Goal: Task Accomplishment & Management: Use online tool/utility

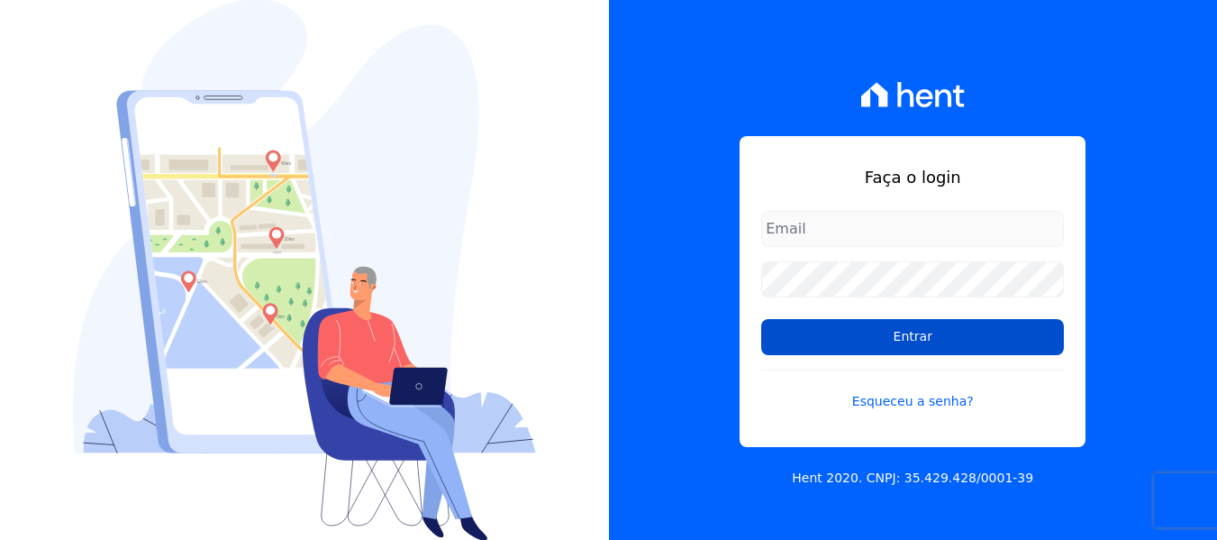
type input "[EMAIL_ADDRESS][DOMAIN_NAME]"
click at [924, 348] on input "Entrar" at bounding box center [912, 337] width 303 height 36
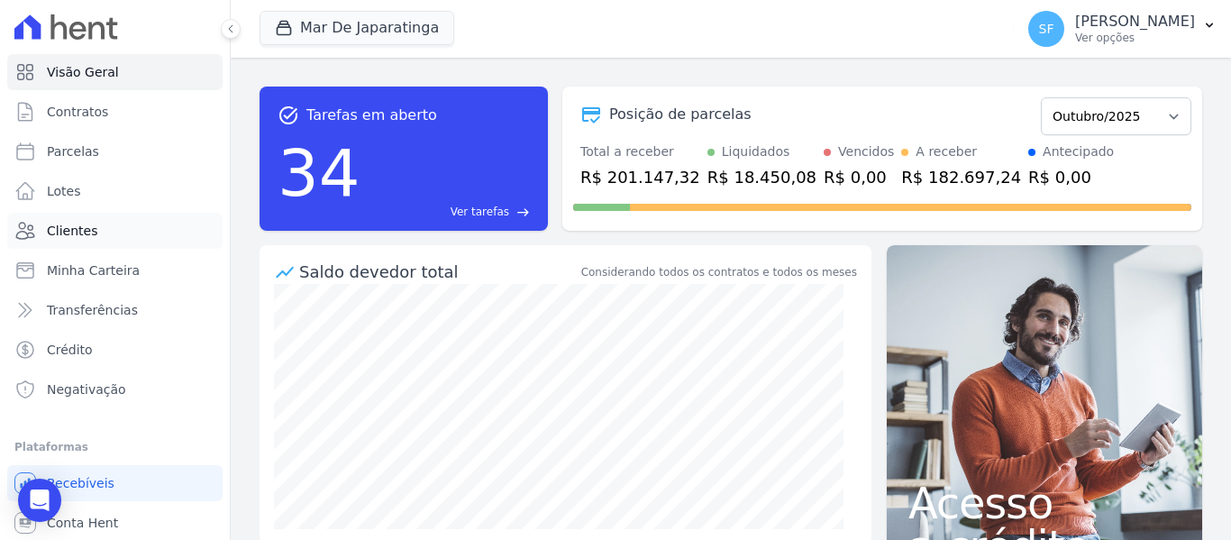
click at [78, 223] on span "Clientes" at bounding box center [72, 231] width 50 height 18
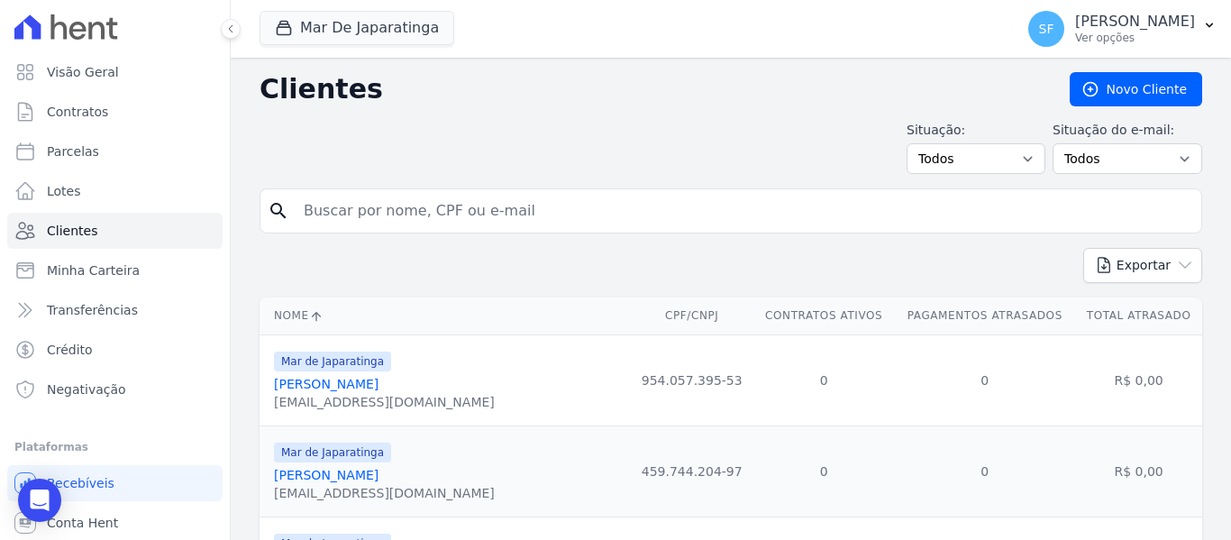
click at [366, 214] on input "search" at bounding box center [743, 211] width 901 height 36
type input "alex"
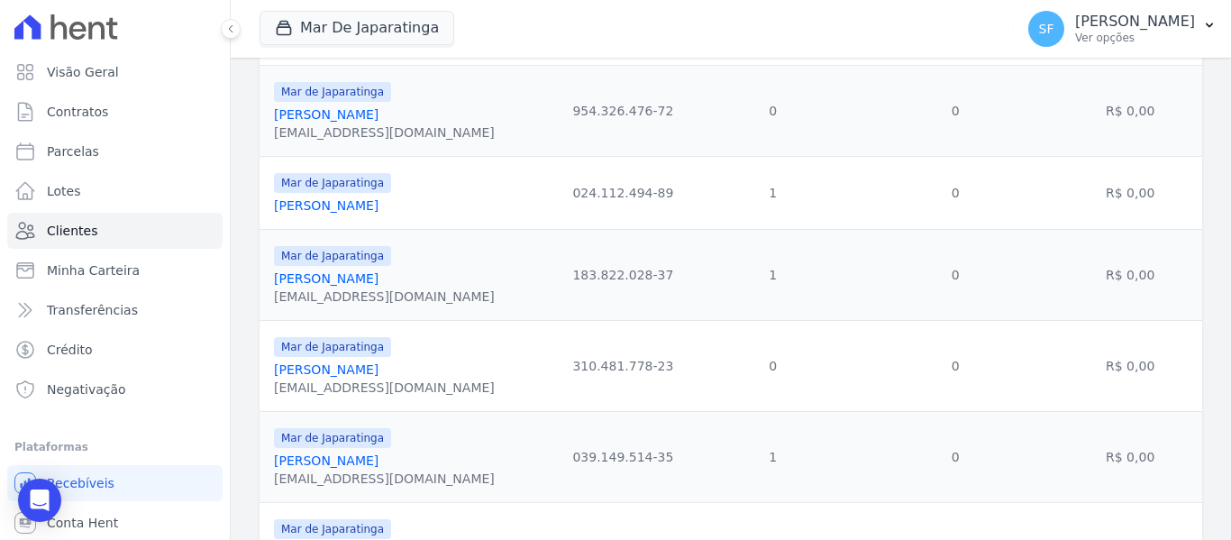
scroll to position [541, 0]
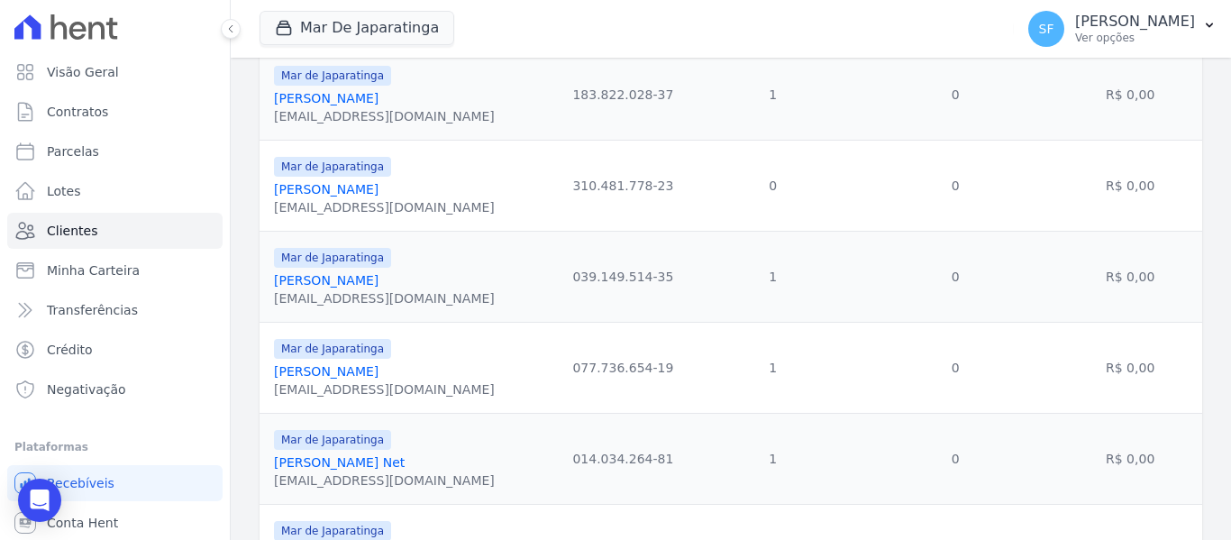
click at [366, 369] on link "Alex Xavier Bandeira" at bounding box center [326, 371] width 105 height 14
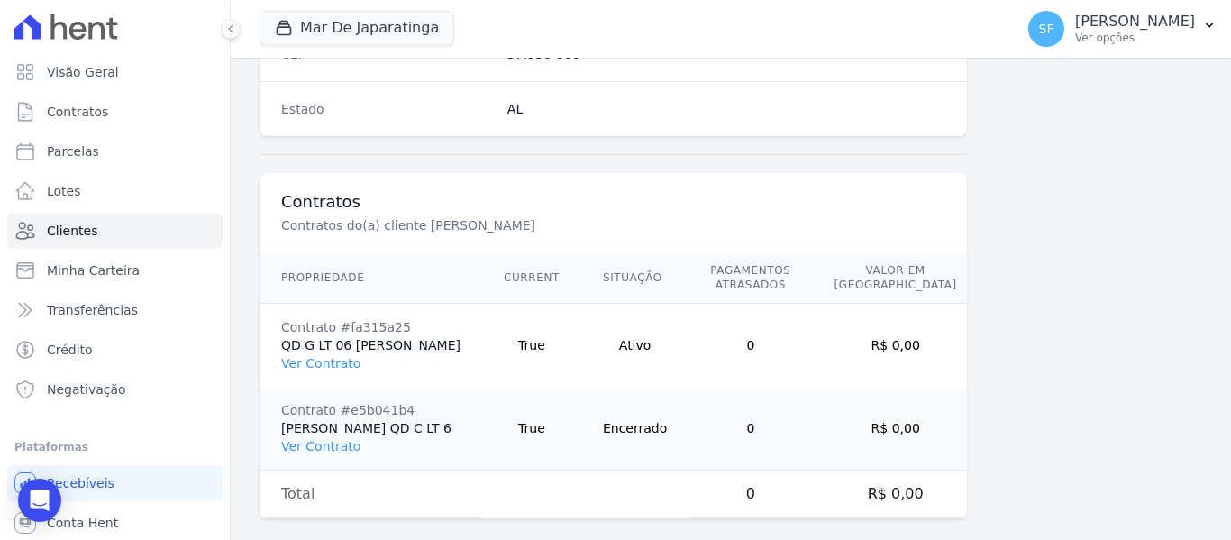
scroll to position [1272, 0]
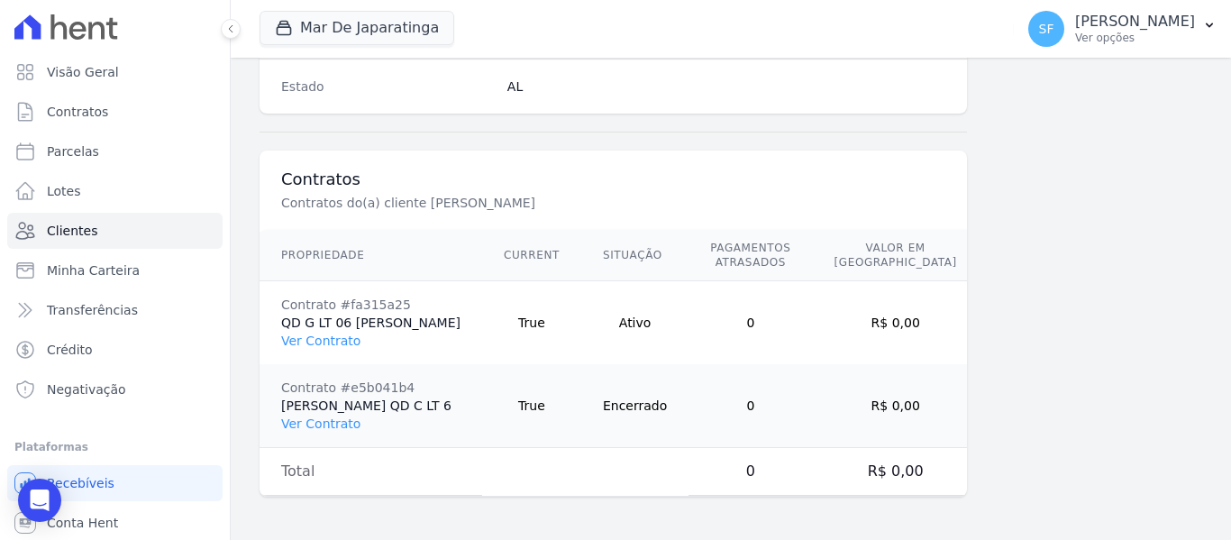
click at [342, 416] on link "Ver Contrato" at bounding box center [320, 423] width 79 height 14
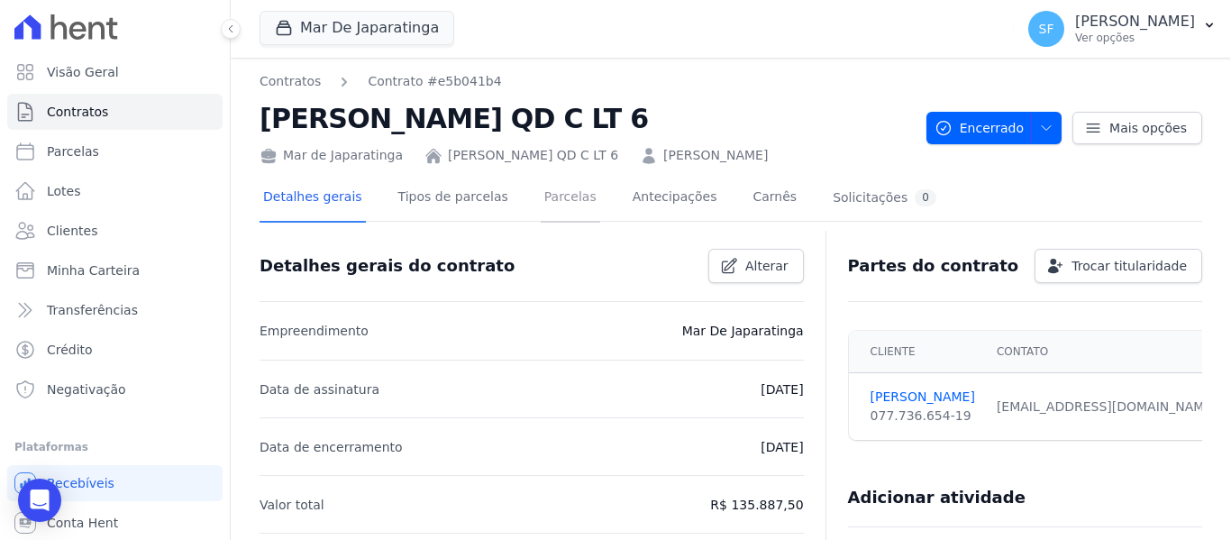
click at [551, 189] on link "Parcelas" at bounding box center [570, 199] width 59 height 48
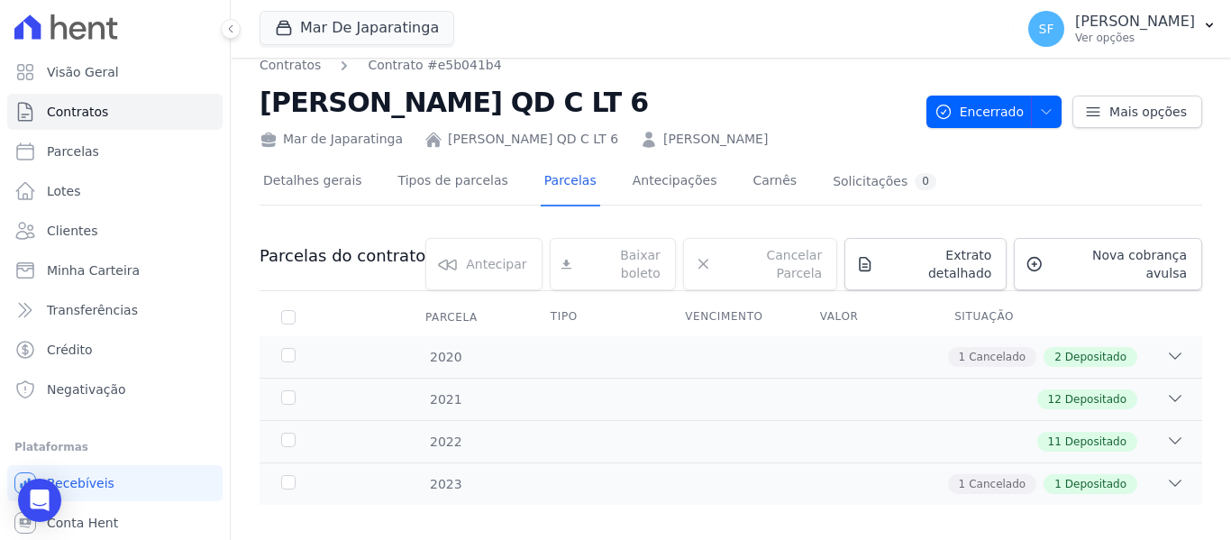
scroll to position [21, 0]
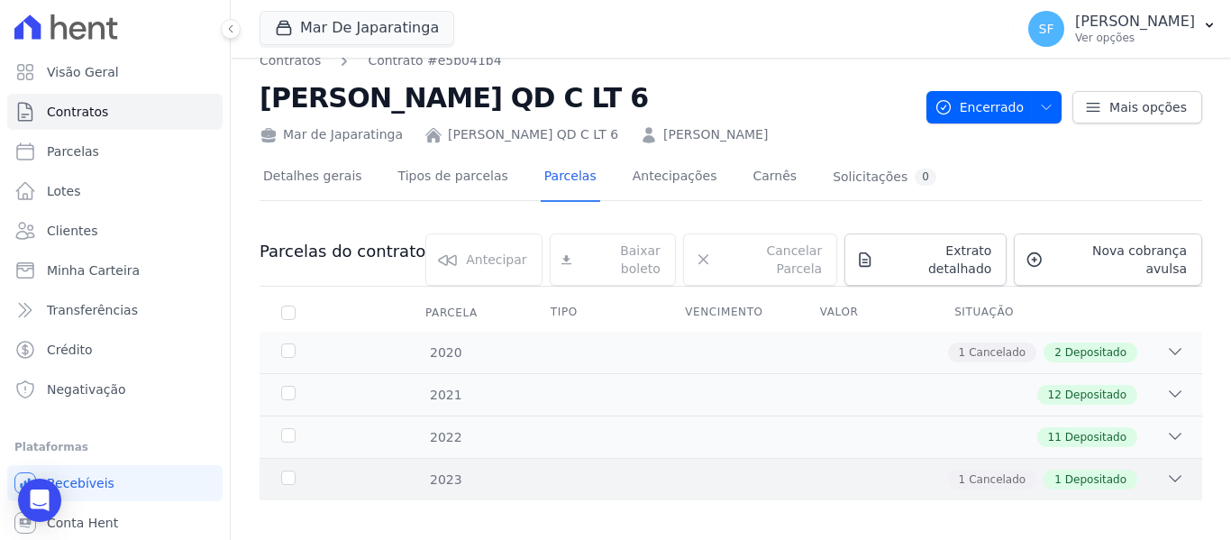
click at [640, 458] on div "2023 1 Cancelado 1 Depositado" at bounding box center [731, 479] width 943 height 42
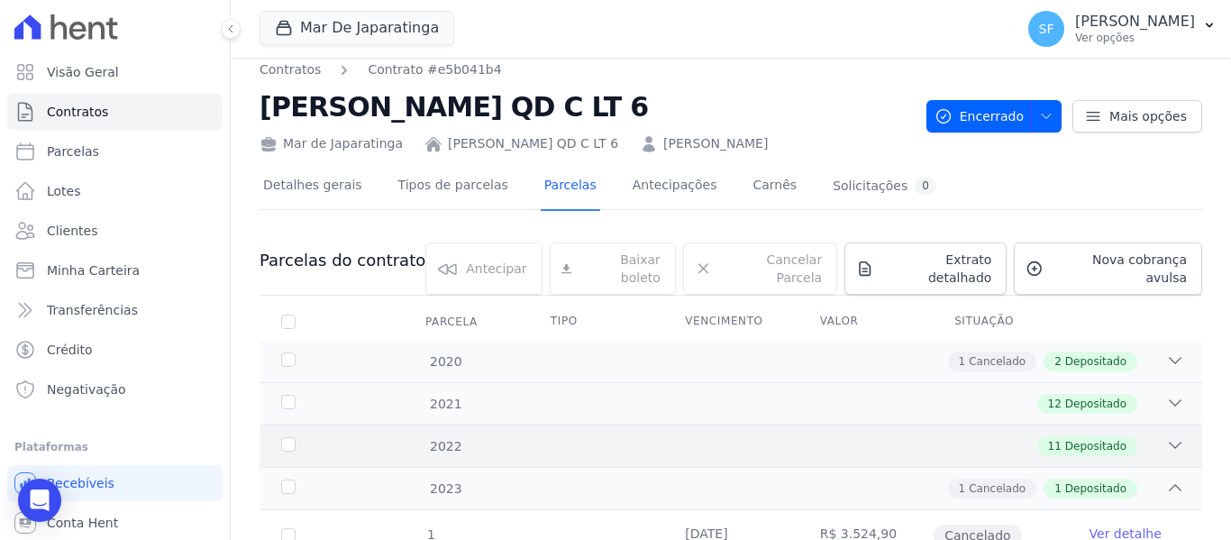
scroll to position [0, 0]
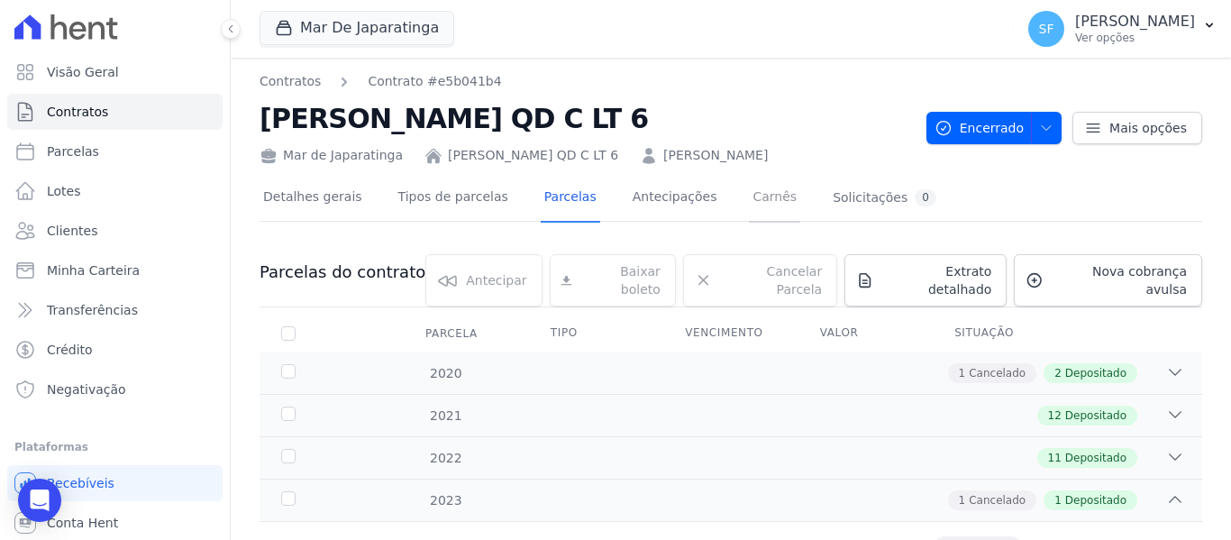
click at [749, 203] on link "Carnês" at bounding box center [774, 199] width 51 height 48
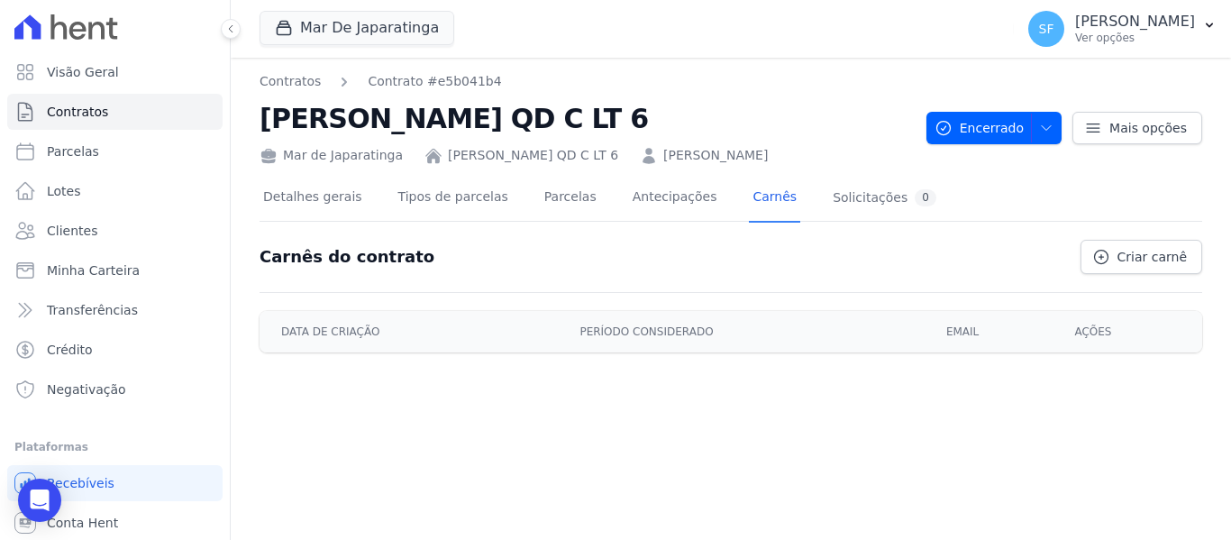
click at [709, 402] on div "Contratos Contrato #e5b041b4 ALEX XAVIER BANDEIRA QD C LT 6 Mar de Japaratinga …" at bounding box center [731, 299] width 1000 height 482
click at [629, 206] on link "Antecipações" at bounding box center [675, 199] width 92 height 48
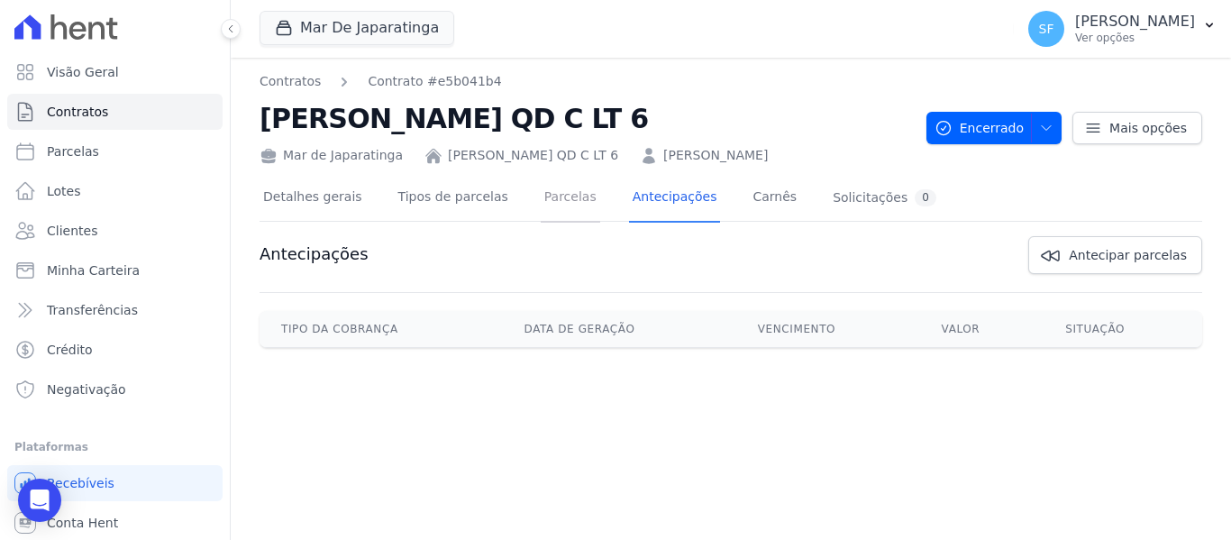
click at [560, 206] on link "Parcelas" at bounding box center [570, 199] width 59 height 48
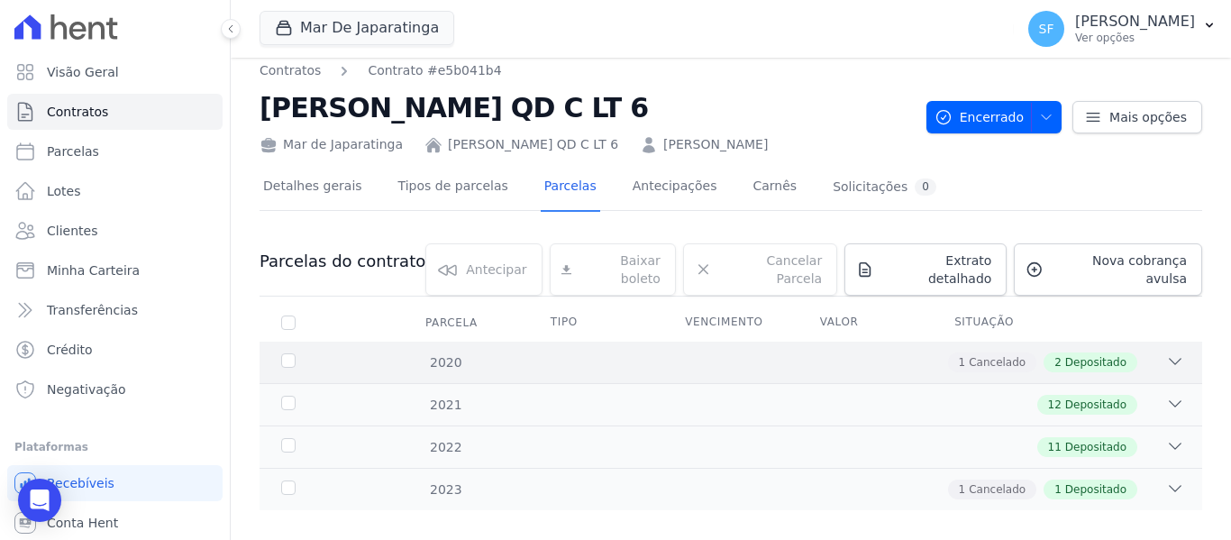
scroll to position [21, 0]
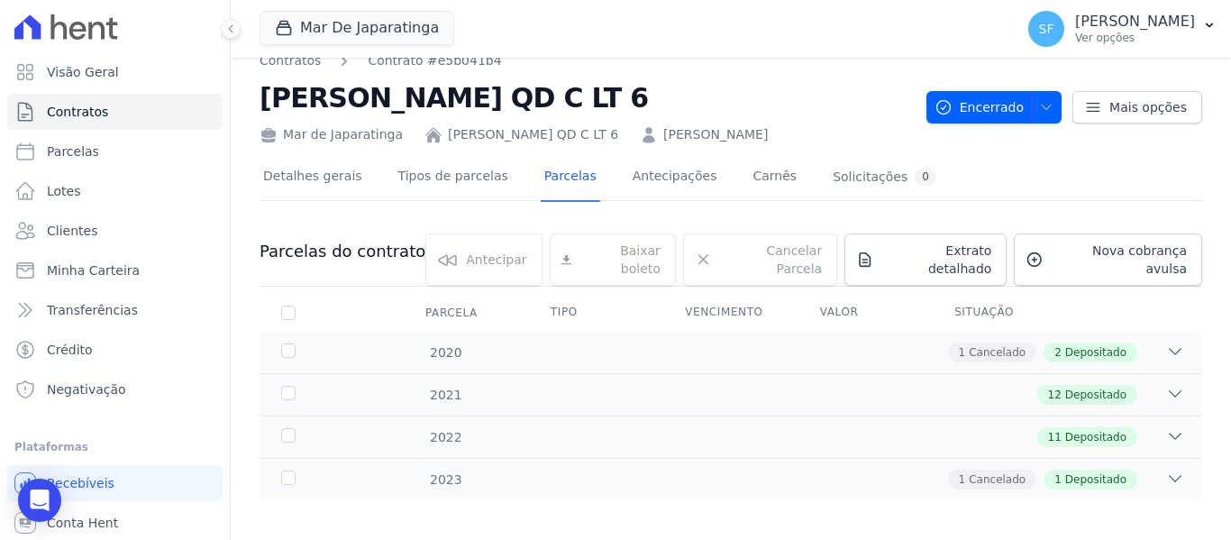
click at [492, 137] on link "ALEX XAVIER BANDEIRA QD C LT 6" at bounding box center [533, 134] width 170 height 19
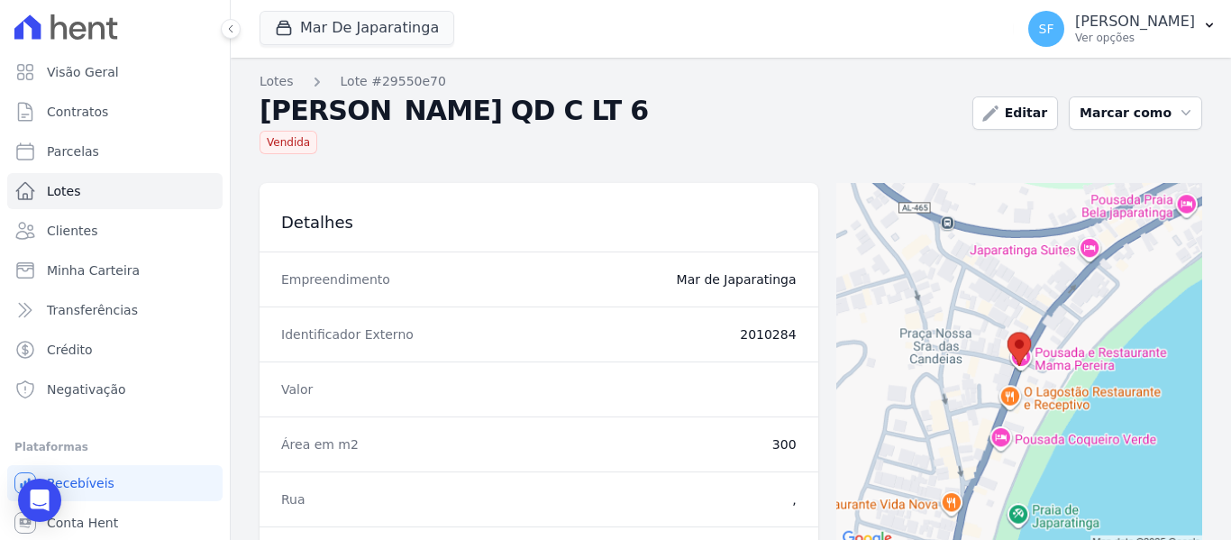
click at [729, 119] on h2 "ALEX XAVIER BANDEIRA QD C LT 6" at bounding box center [609, 110] width 698 height 25
click at [131, 157] on link "Parcelas" at bounding box center [114, 151] width 215 height 36
select select
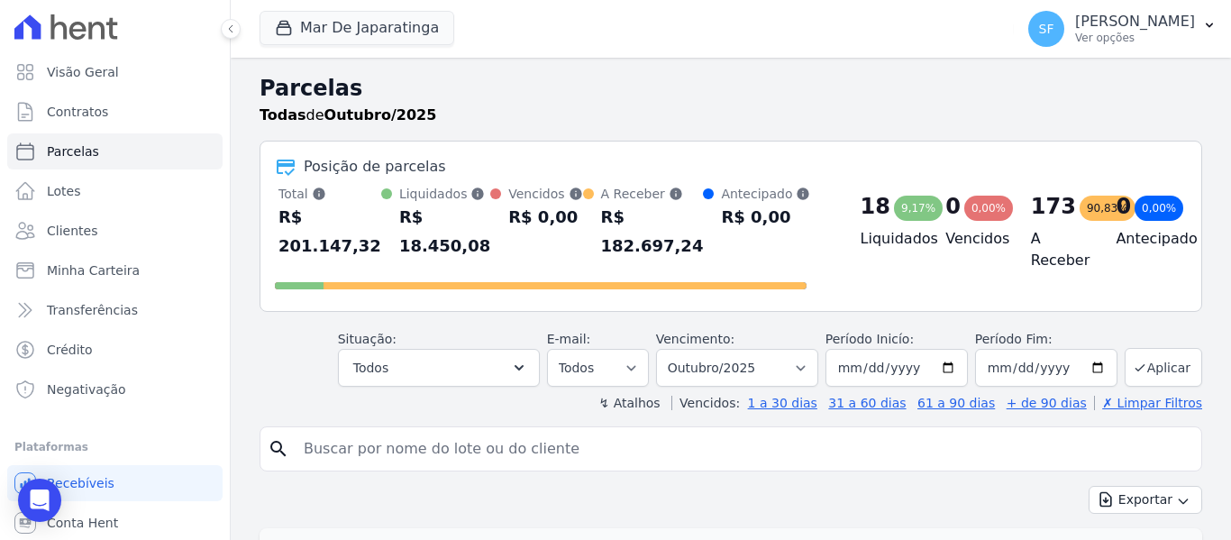
click at [488, 431] on input "search" at bounding box center [743, 449] width 901 height 36
click at [546, 45] on div "Mar De Japaratinga Você possui apenas um empreendimento Aplicar" at bounding box center [633, 28] width 747 height 59
click at [127, 270] on span "Minha Carteira" at bounding box center [93, 270] width 93 height 18
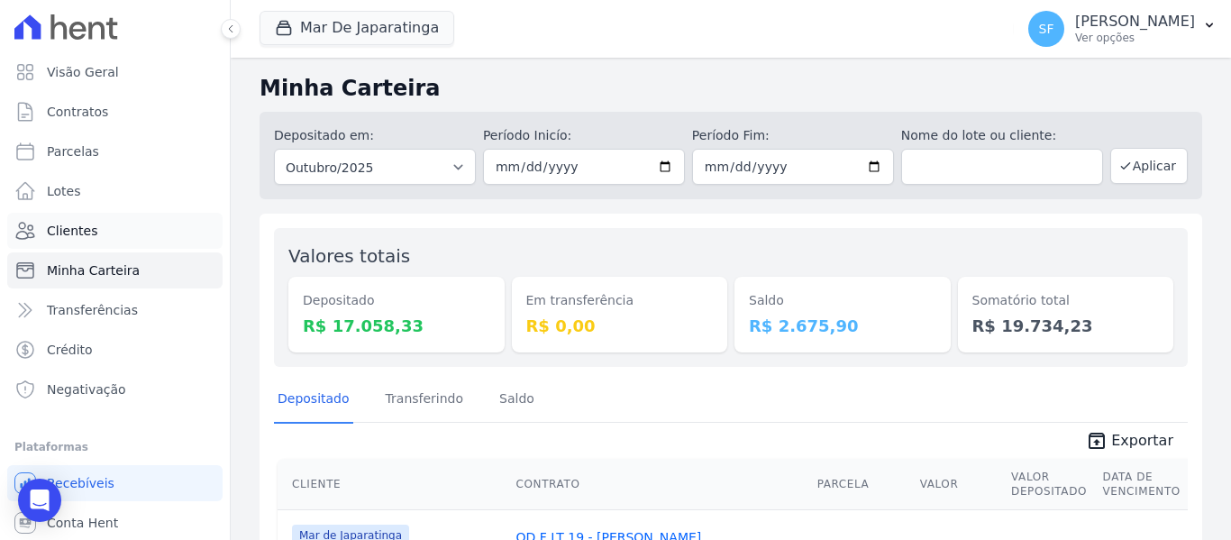
click at [79, 227] on span "Clientes" at bounding box center [72, 231] width 50 height 18
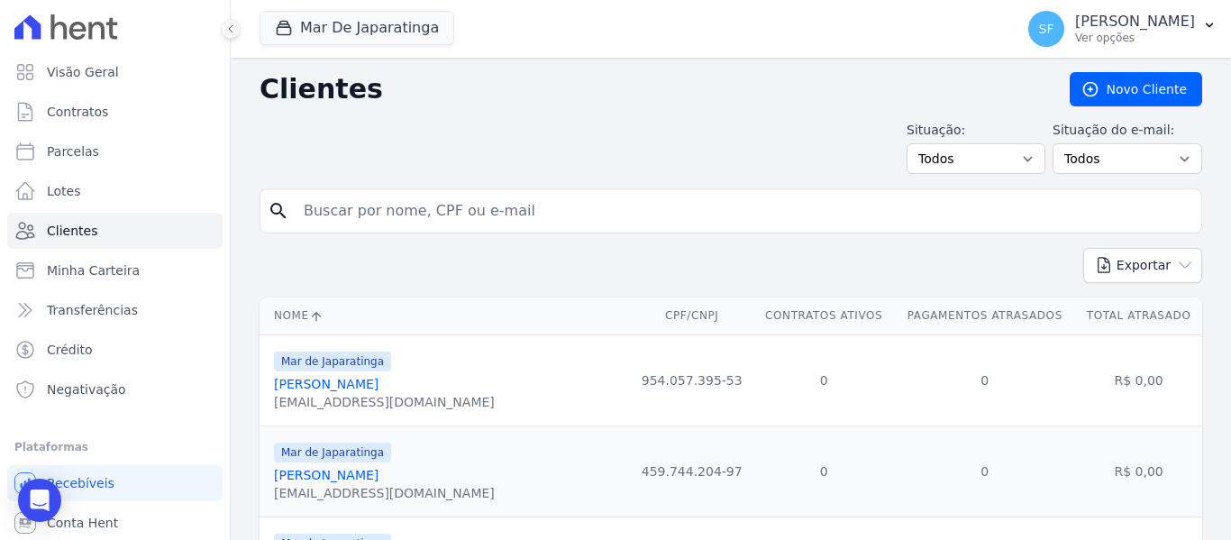
click at [442, 214] on input "search" at bounding box center [743, 211] width 901 height 36
type input "alex"
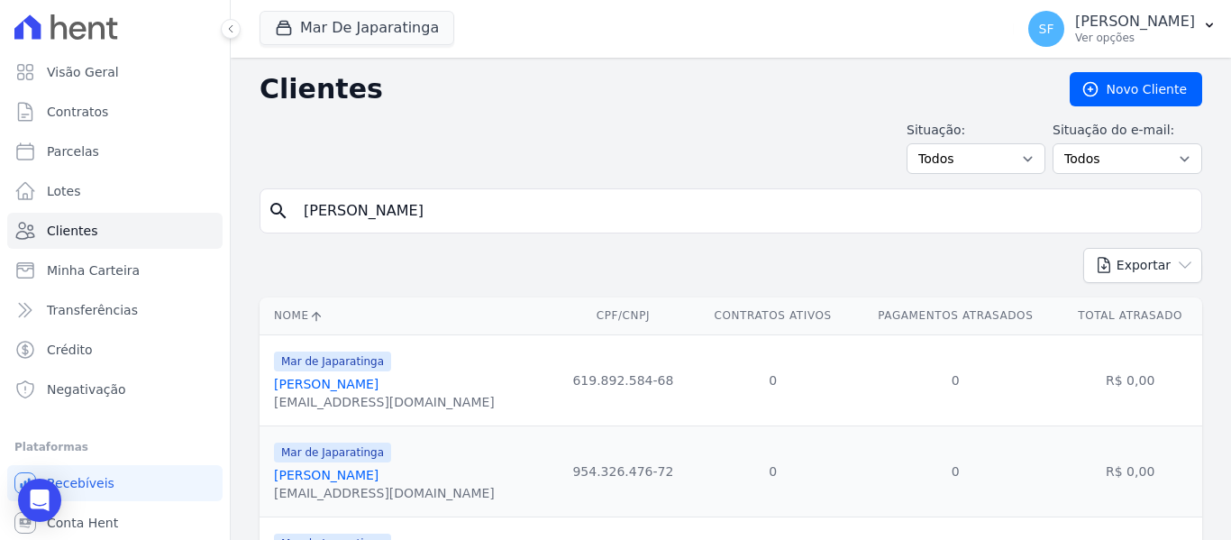
click at [432, 196] on input "alex" at bounding box center [743, 211] width 901 height 36
type input "a"
type input "d"
type input "adriana"
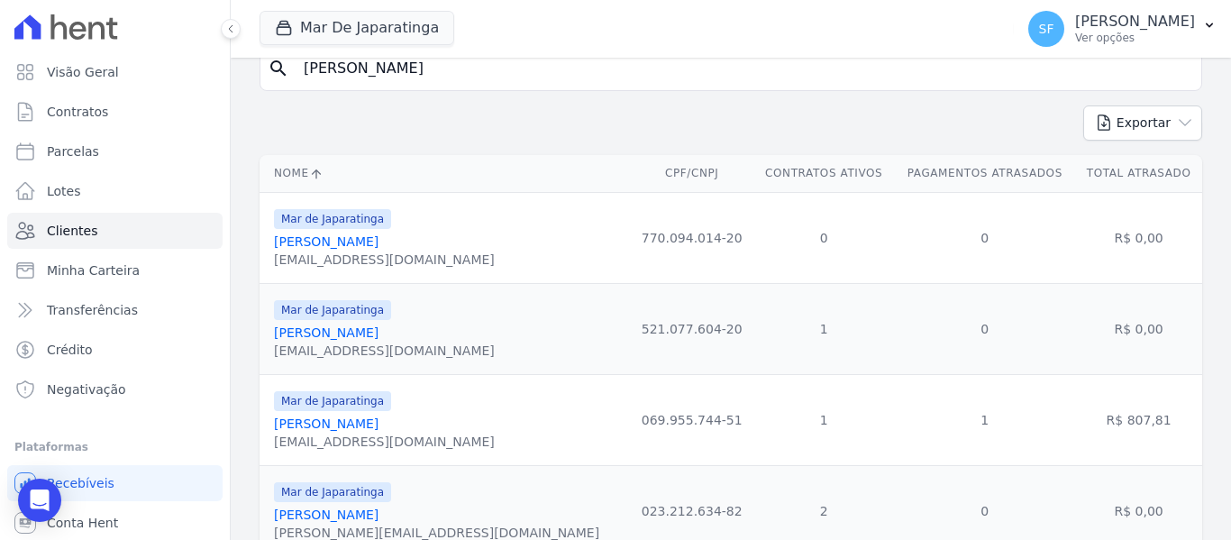
scroll to position [215, 0]
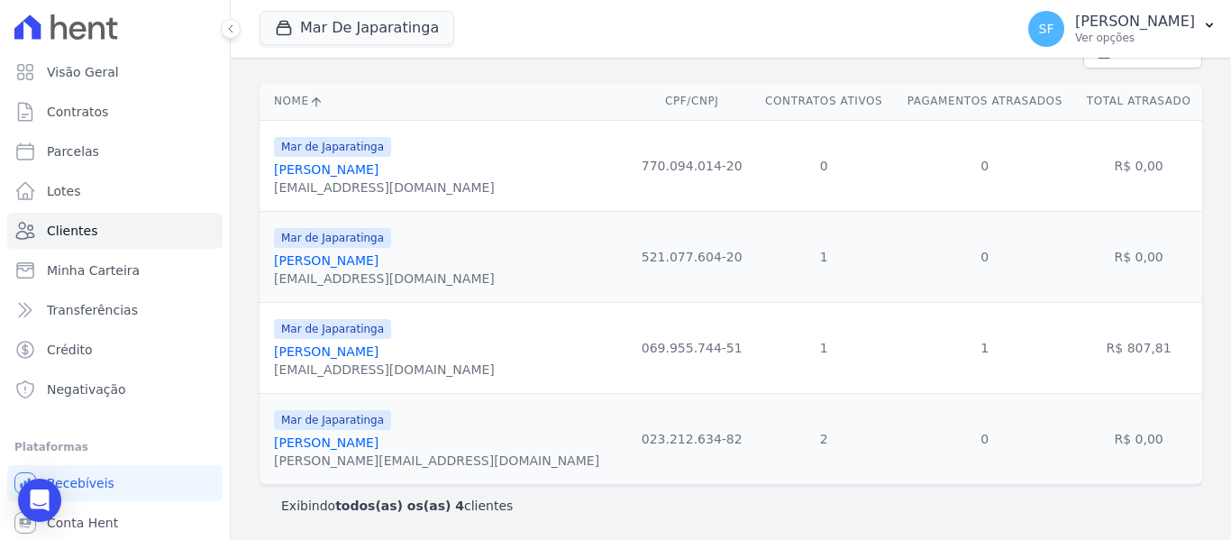
click at [378, 348] on link "Adriana Natalia Dos Santos Nascimento" at bounding box center [326, 351] width 105 height 14
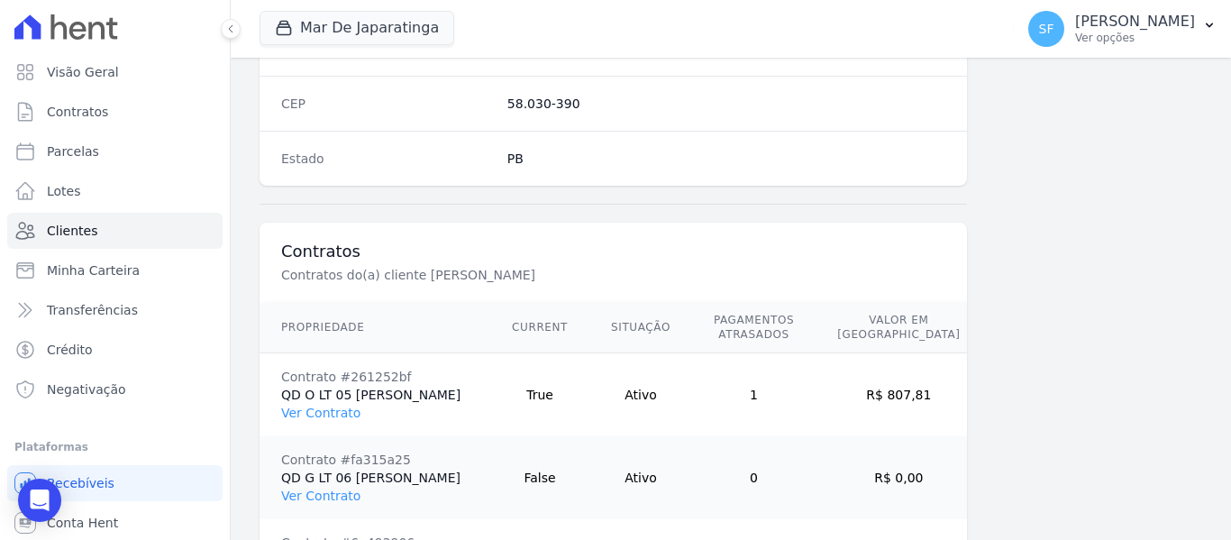
scroll to position [1354, 0]
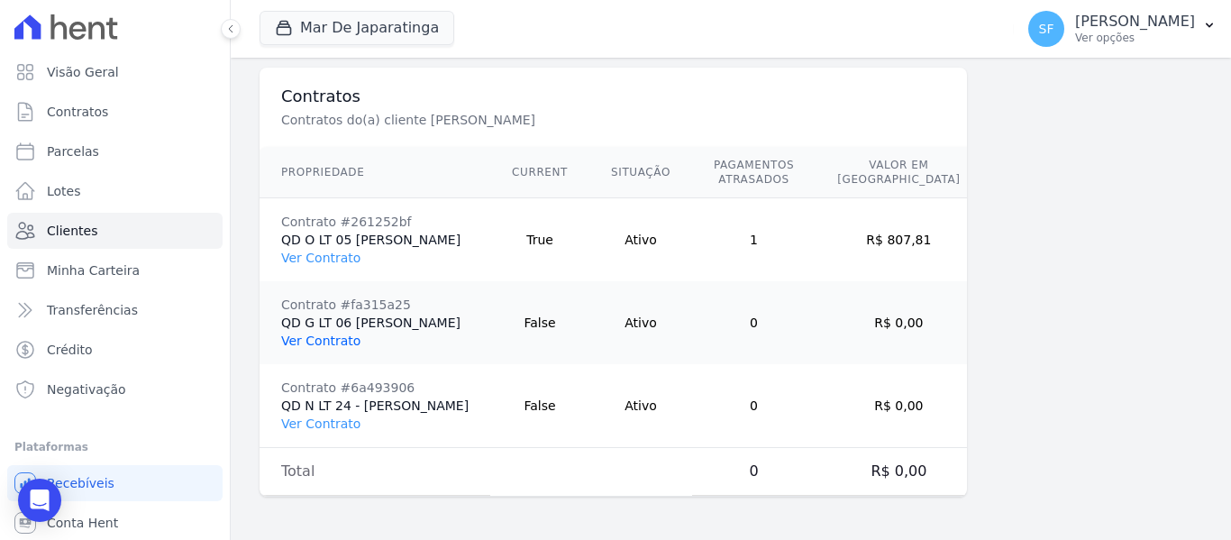
click at [349, 333] on link "Ver Contrato" at bounding box center [320, 340] width 79 height 14
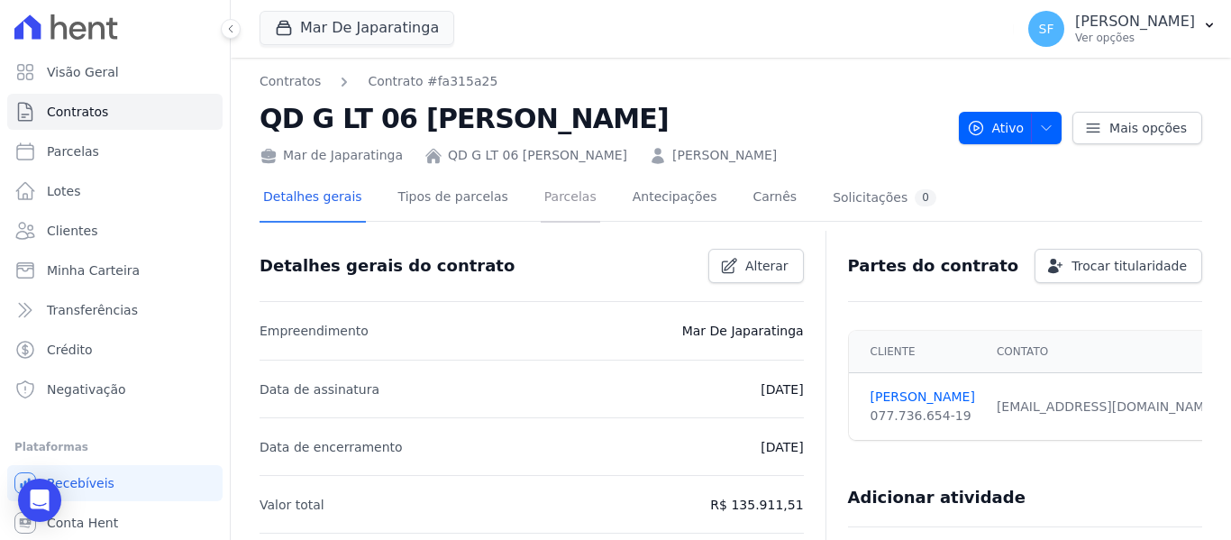
click at [541, 206] on link "Parcelas" at bounding box center [570, 199] width 59 height 48
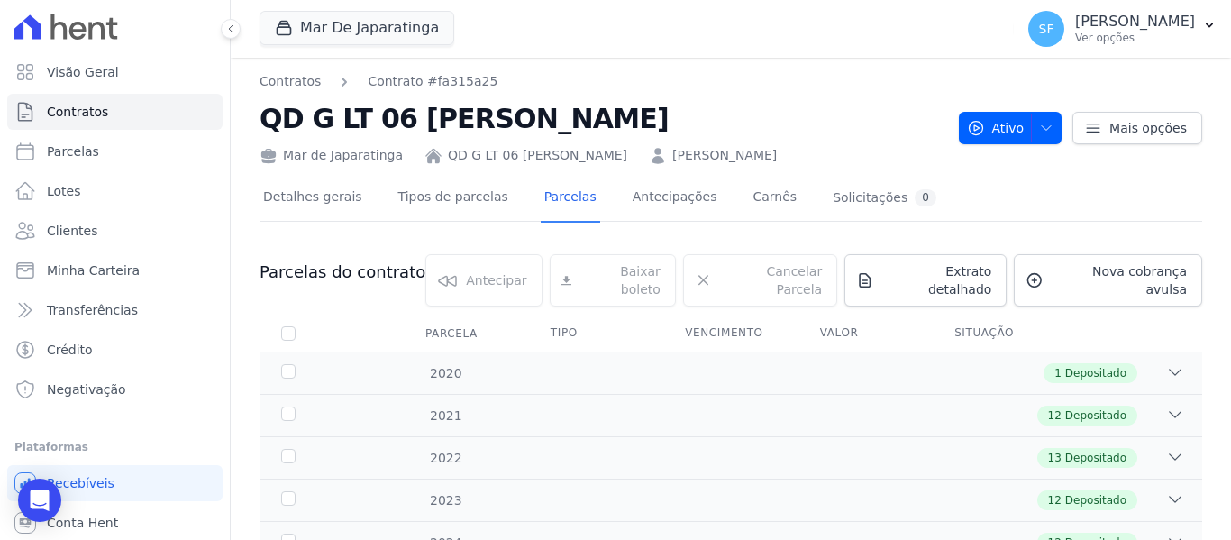
click at [1035, 184] on div "Detalhes gerais Tipos de parcelas Parcelas Antecipações Carnês Solicitações 0" at bounding box center [731, 198] width 943 height 45
click at [777, 147] on link "ALEX XAVIER BANDEIRA" at bounding box center [724, 155] width 105 height 19
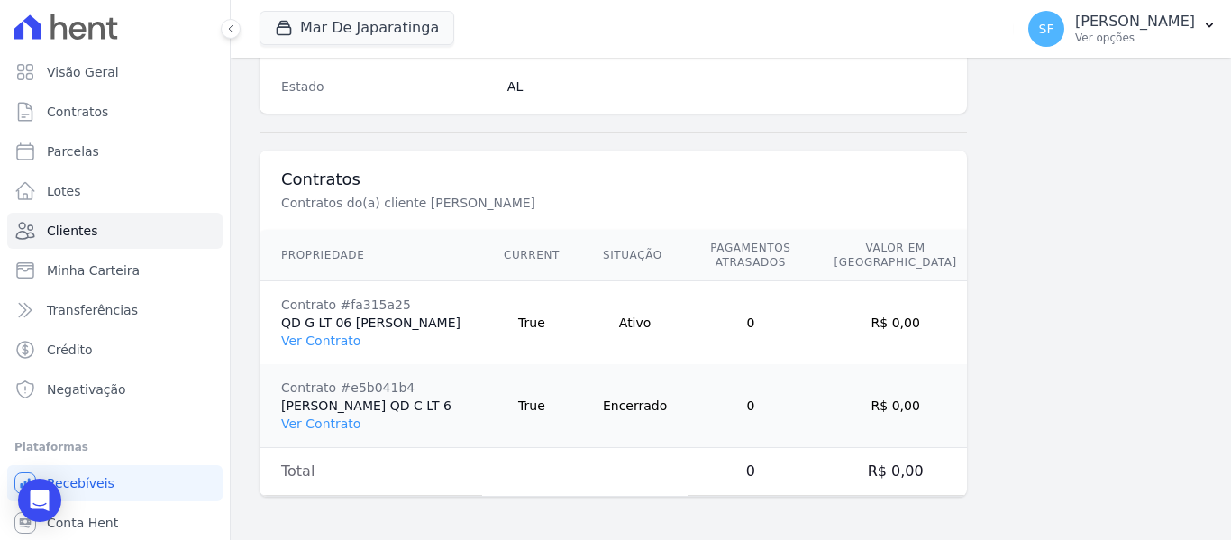
scroll to position [1272, 0]
click at [344, 333] on link "Ver Contrato" at bounding box center [320, 340] width 79 height 14
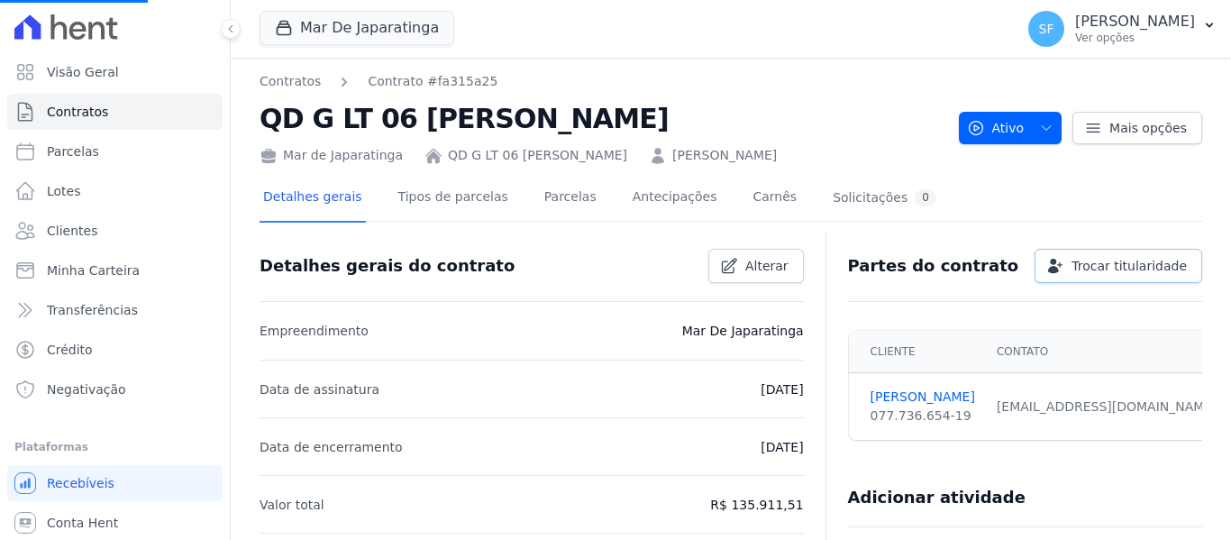
scroll to position [180, 0]
click at [541, 203] on link "Parcelas" at bounding box center [570, 199] width 59 height 48
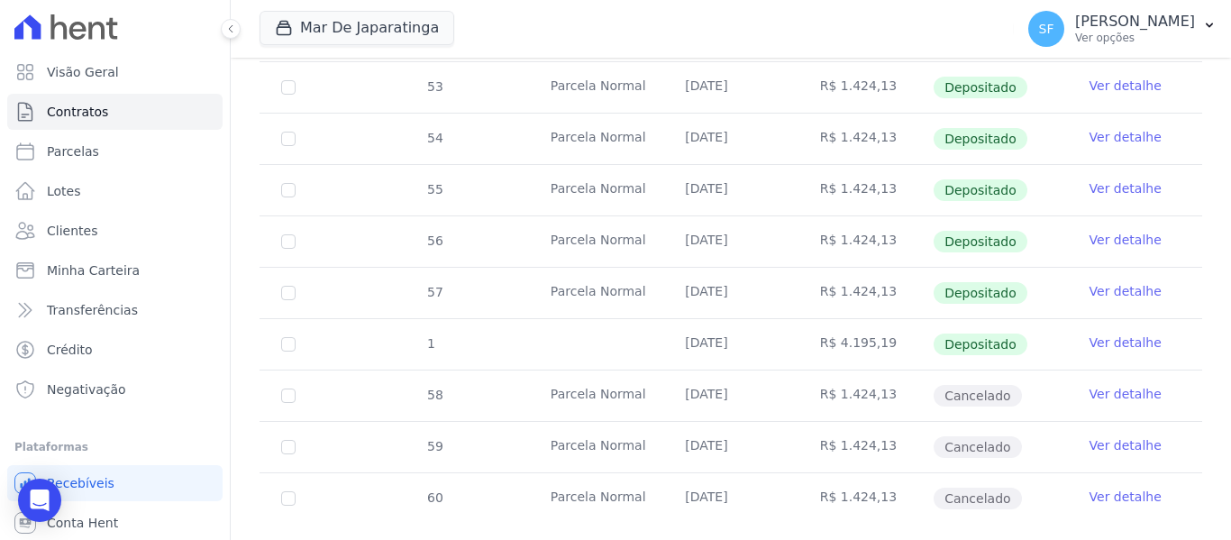
scroll to position [773, 0]
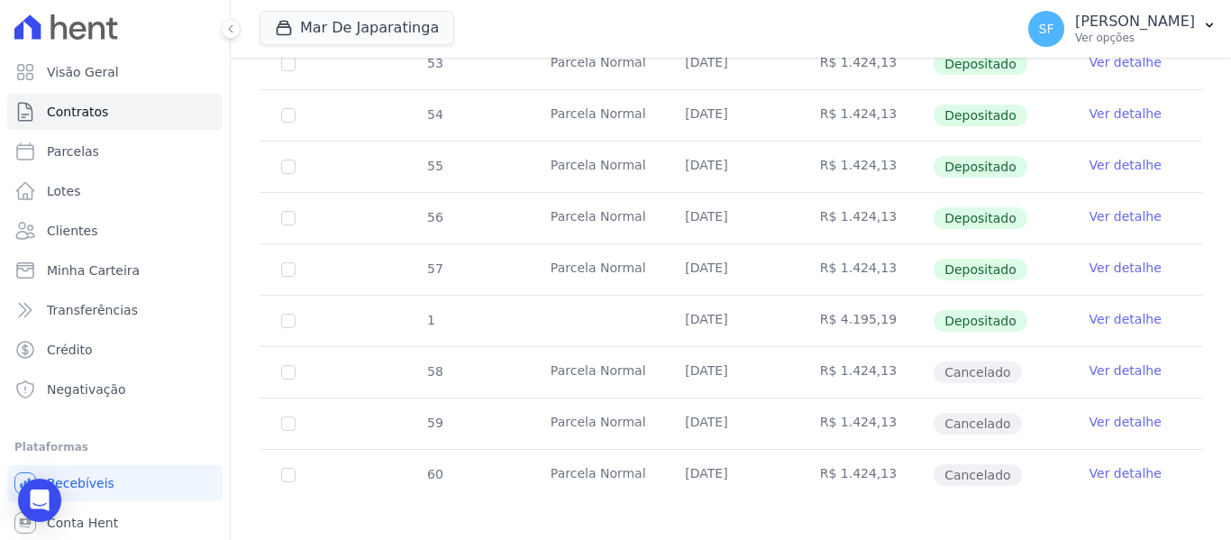
click at [1107, 361] on link "Ver detalhe" at bounding box center [1126, 370] width 72 height 18
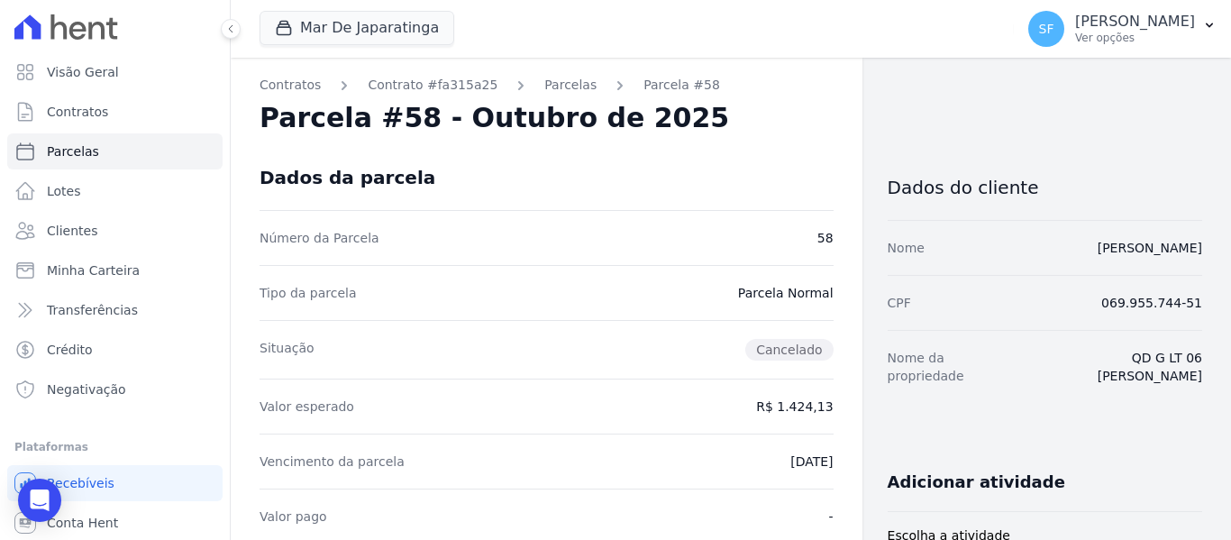
click at [606, 163] on div "Dados da parcela" at bounding box center [547, 177] width 574 height 65
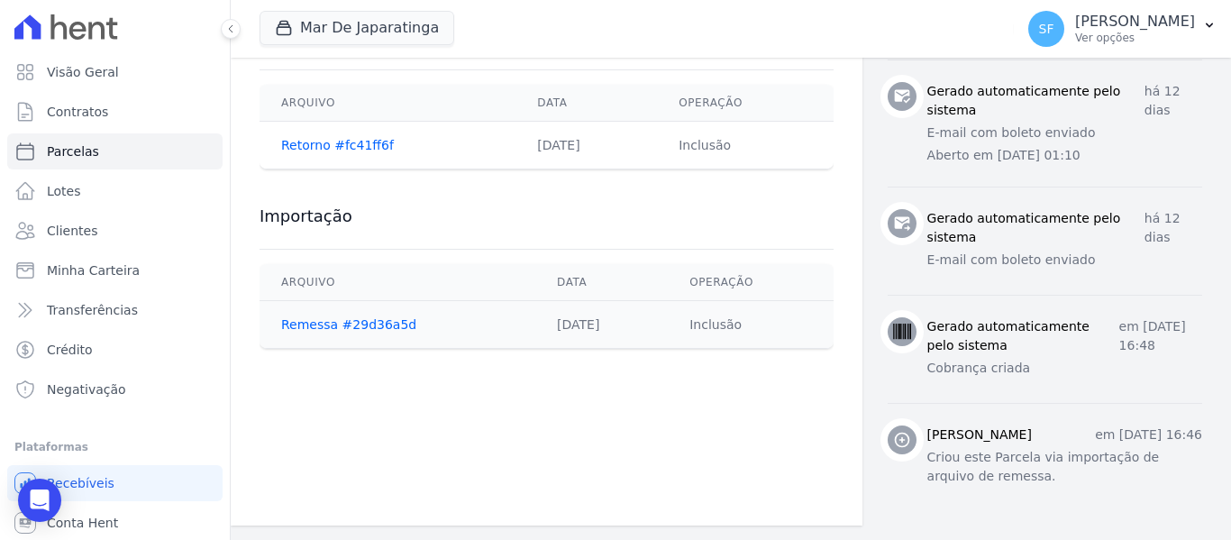
scroll to position [891, 0]
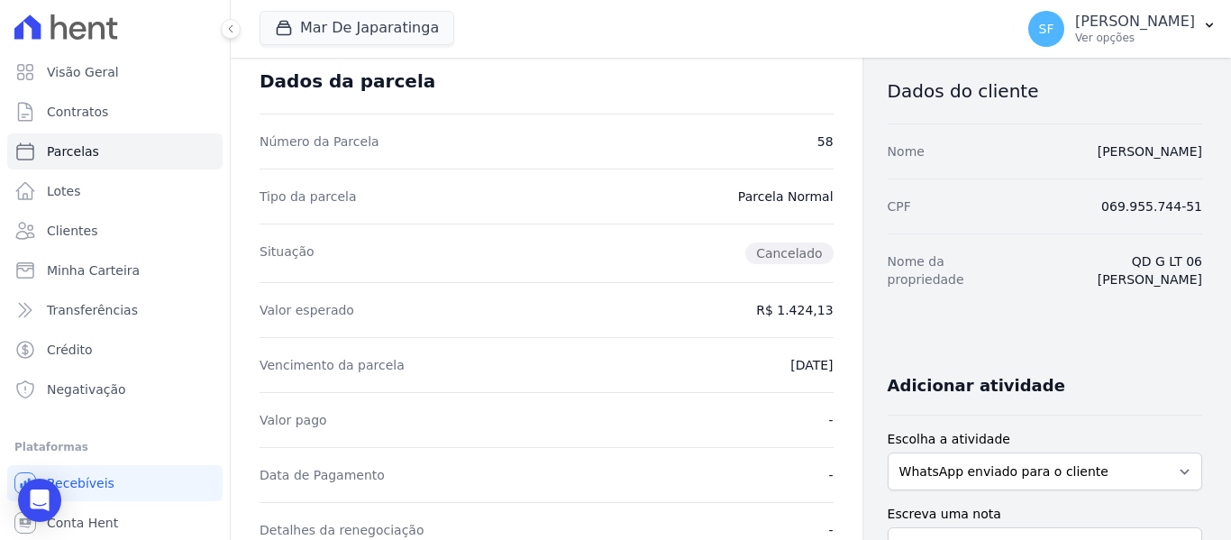
scroll to position [0, 0]
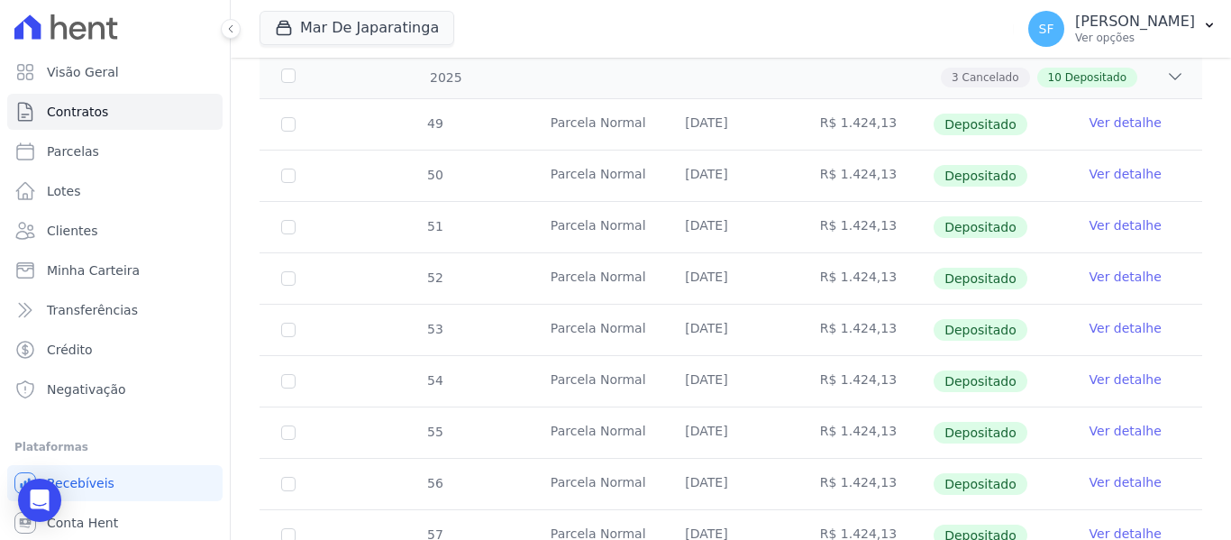
scroll to position [323, 0]
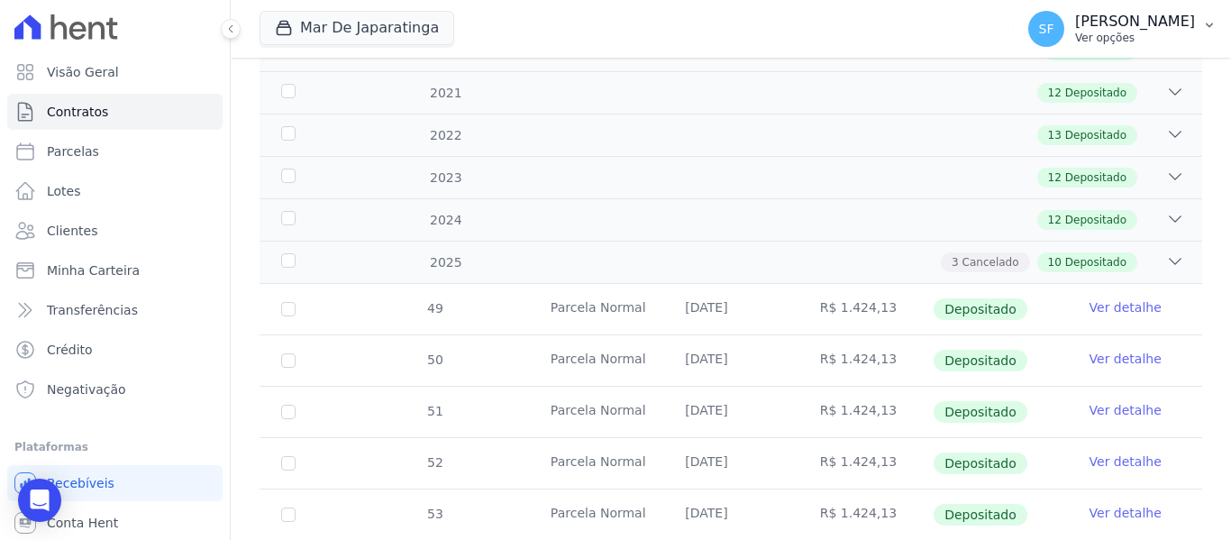
click at [1131, 27] on p "[PERSON_NAME]" at bounding box center [1135, 22] width 120 height 18
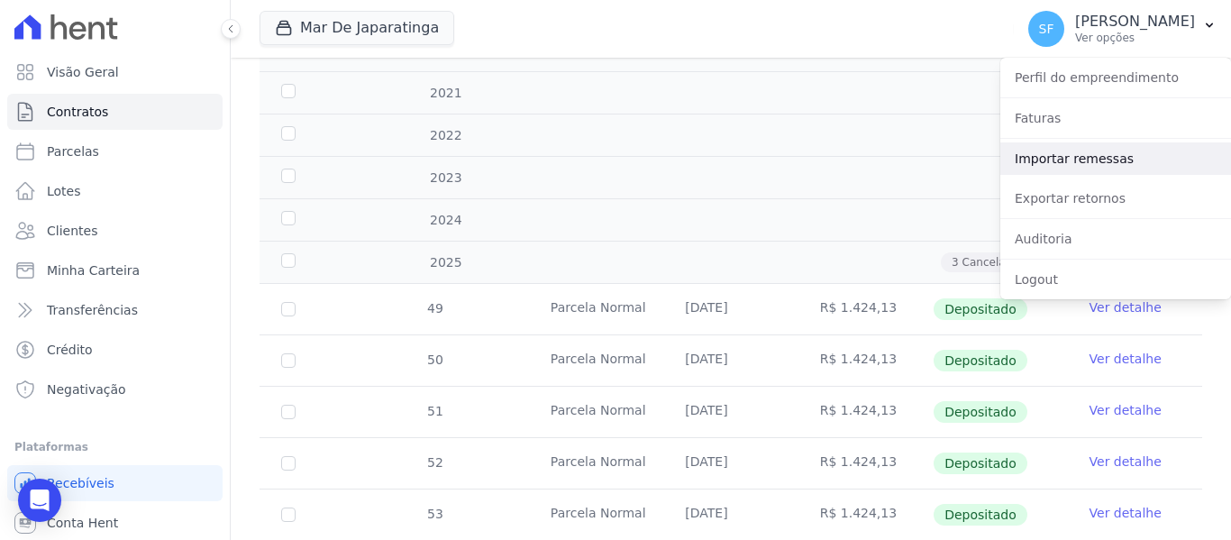
click at [1034, 164] on link "Importar remessas" at bounding box center [1115, 158] width 231 height 32
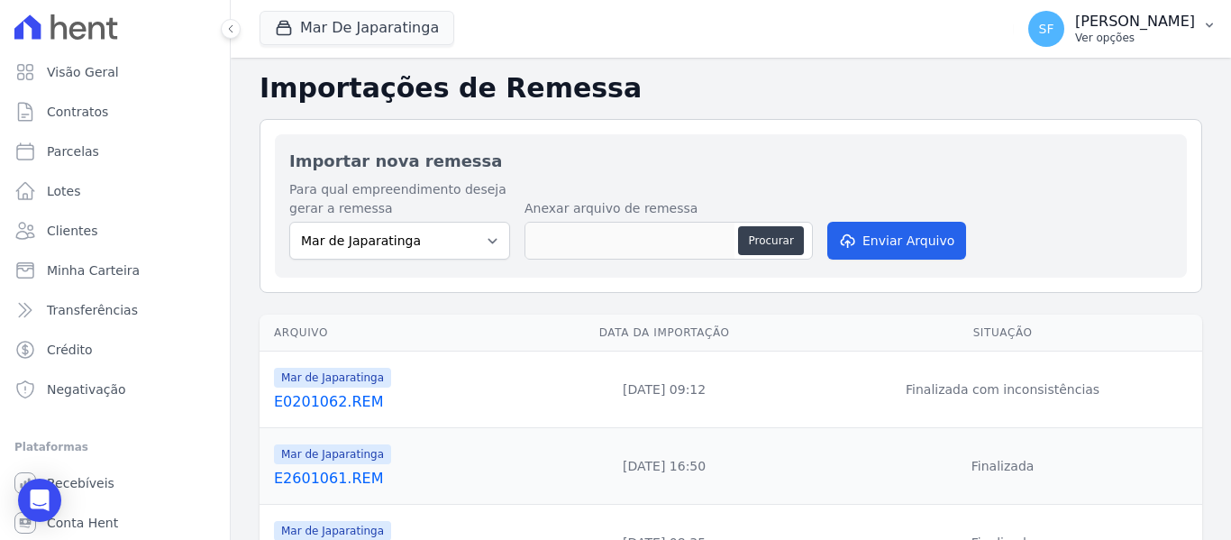
click at [1123, 25] on p "[PERSON_NAME]" at bounding box center [1135, 22] width 120 height 18
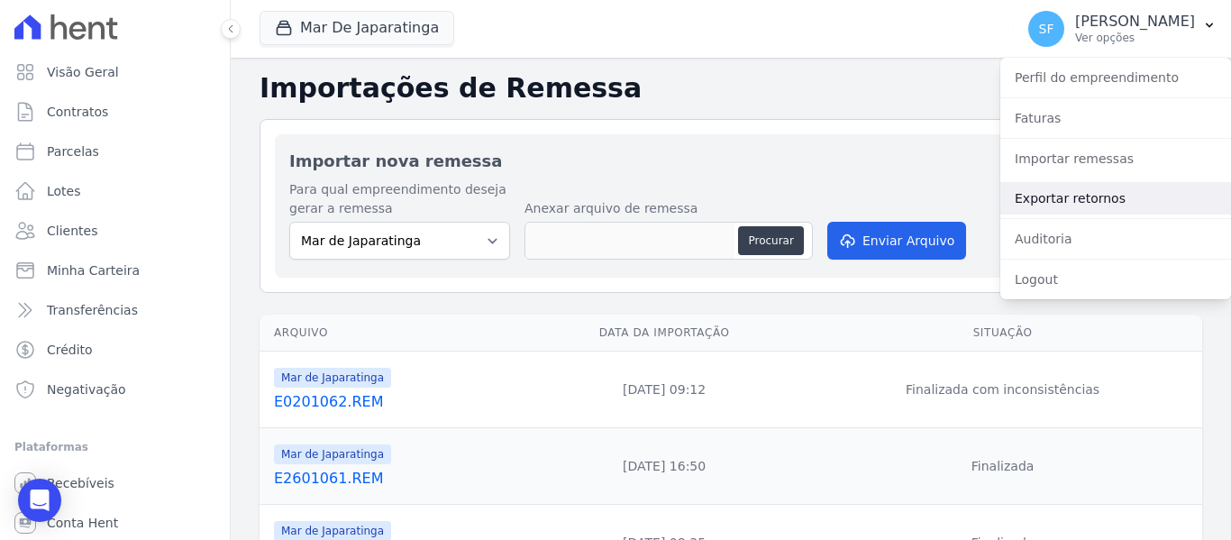
click at [1058, 192] on link "Exportar retornos" at bounding box center [1115, 198] width 231 height 32
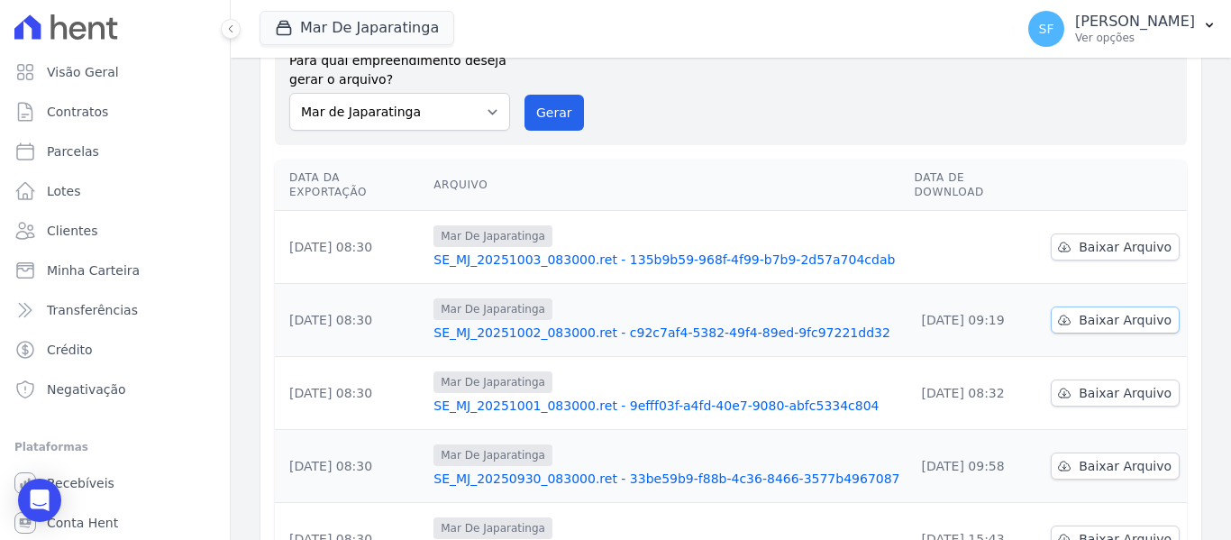
scroll to position [180, 0]
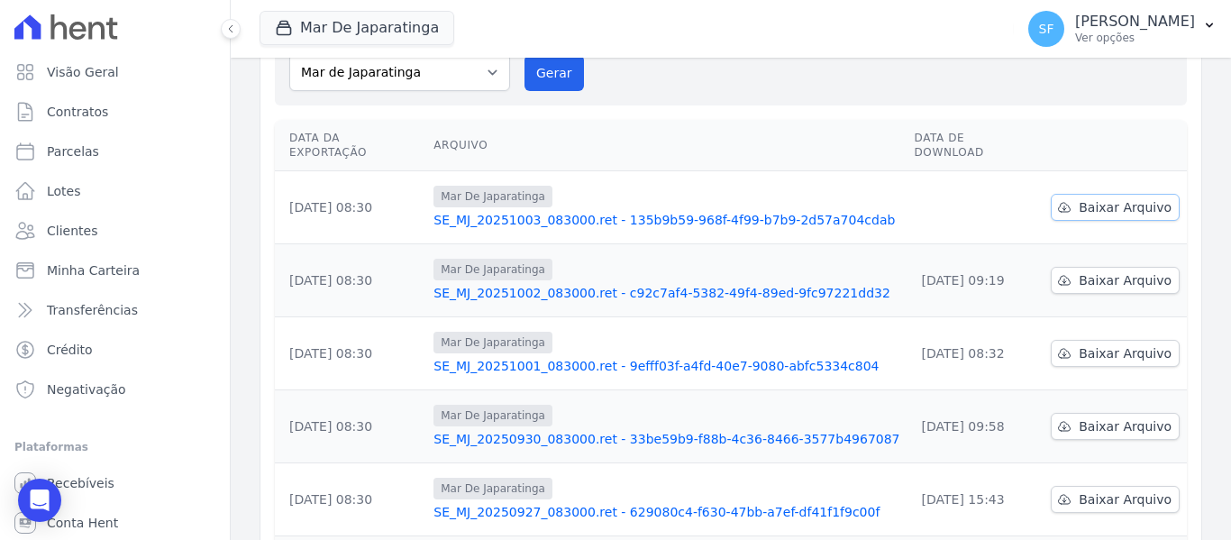
click at [1068, 194] on link "Baixar Arquivo" at bounding box center [1115, 207] width 129 height 27
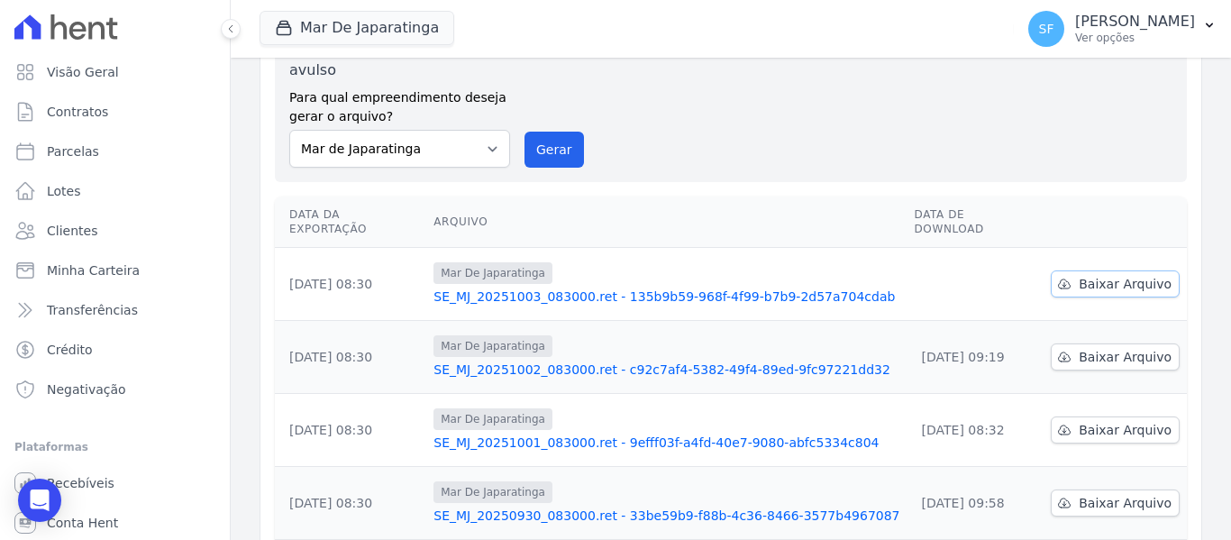
scroll to position [0, 0]
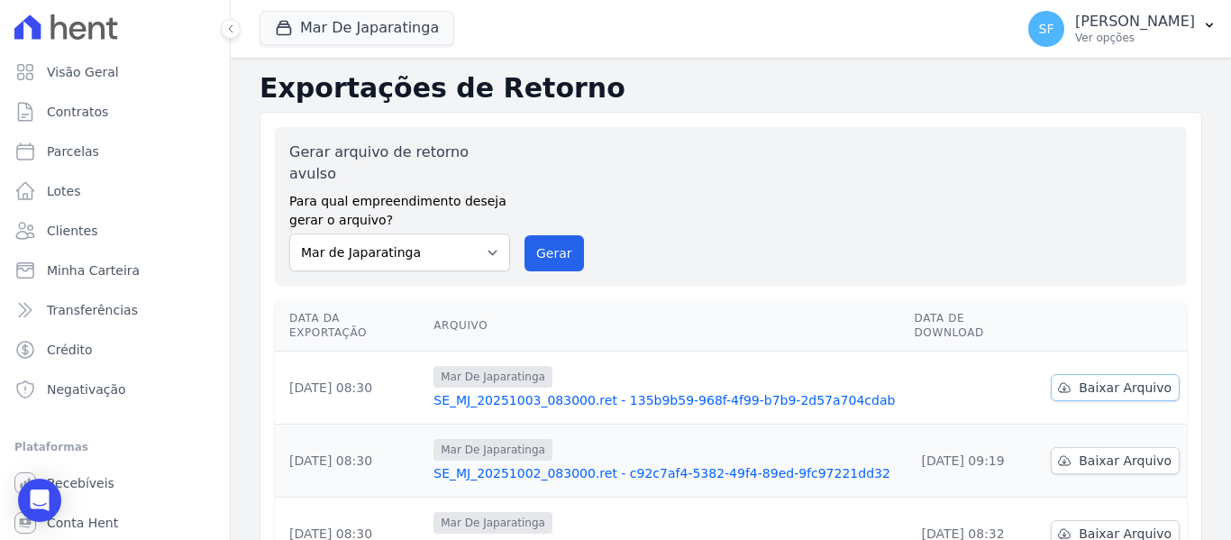
click at [1079, 378] on span "Baixar Arquivo" at bounding box center [1125, 387] width 93 height 18
click at [892, 158] on div "Gerar arquivo de retorno avulso Para qual empreendimento deseja gerar o arquivo…" at bounding box center [730, 206] width 883 height 130
click at [65, 260] on link "Minha Carteira" at bounding box center [114, 270] width 215 height 36
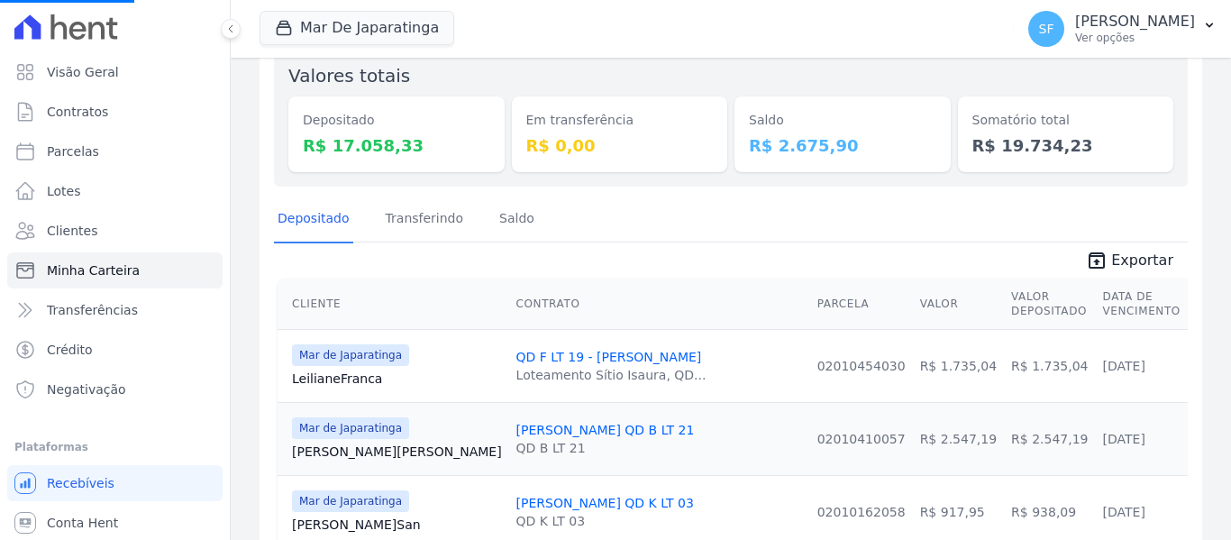
scroll to position [239, 0]
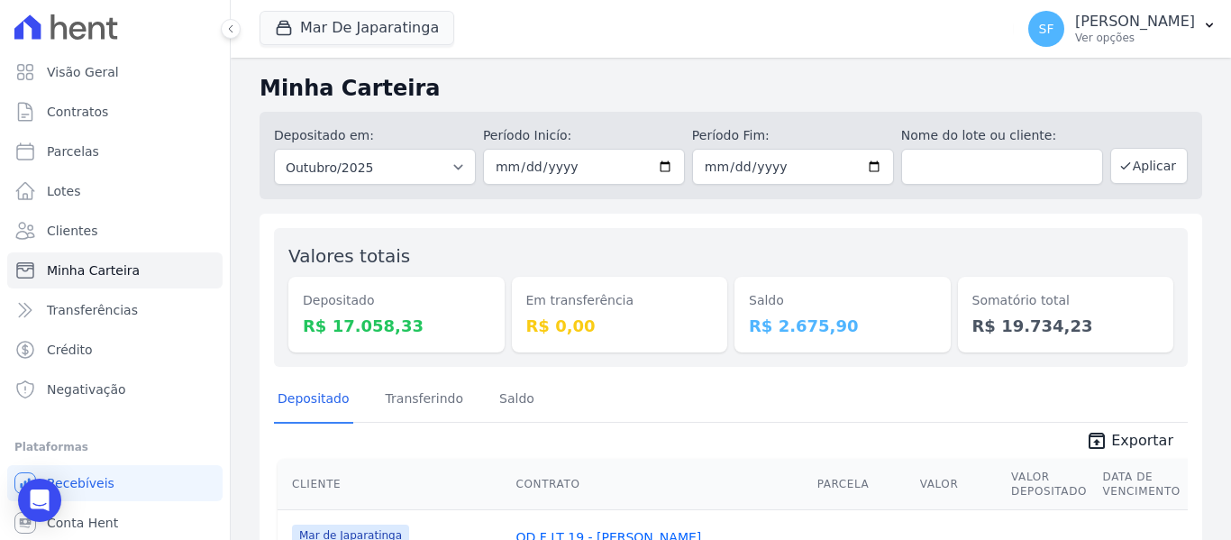
click at [1118, 159] on icon "button" at bounding box center [1125, 166] width 14 height 14
click at [867, 168] on input "2025-10-31" at bounding box center [793, 167] width 202 height 36
type input "2025-10-01"
click at [871, 228] on div "Valores totais Depositado R$ 17.058,33 Em transferência R$ 0,00 Saldo R$ 2.675,…" at bounding box center [731, 297] width 914 height 139
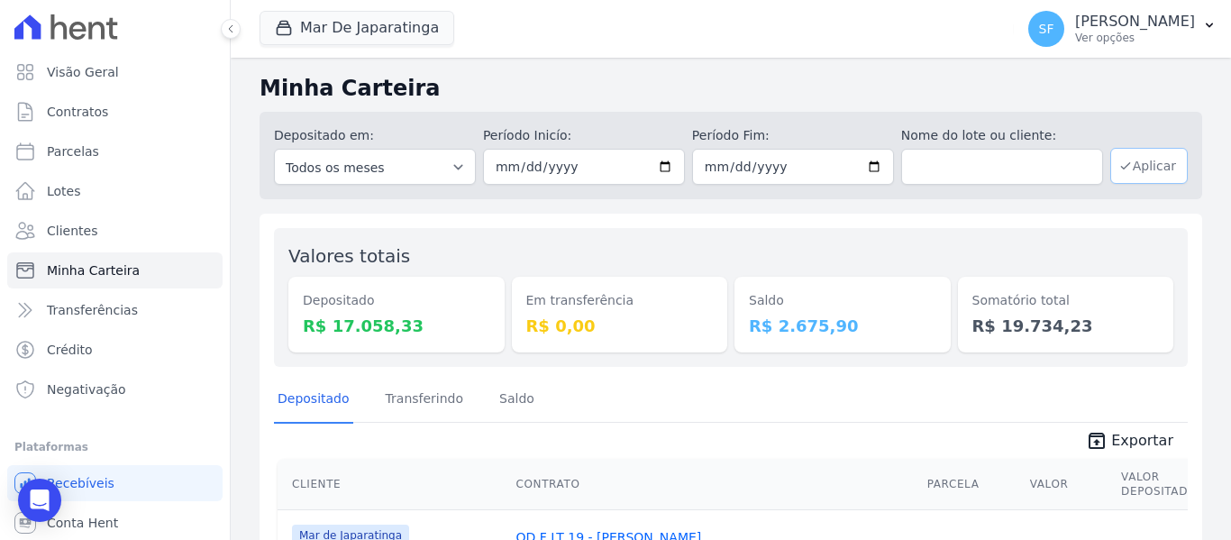
click at [1155, 161] on button "Aplicar" at bounding box center [1148, 166] width 77 height 36
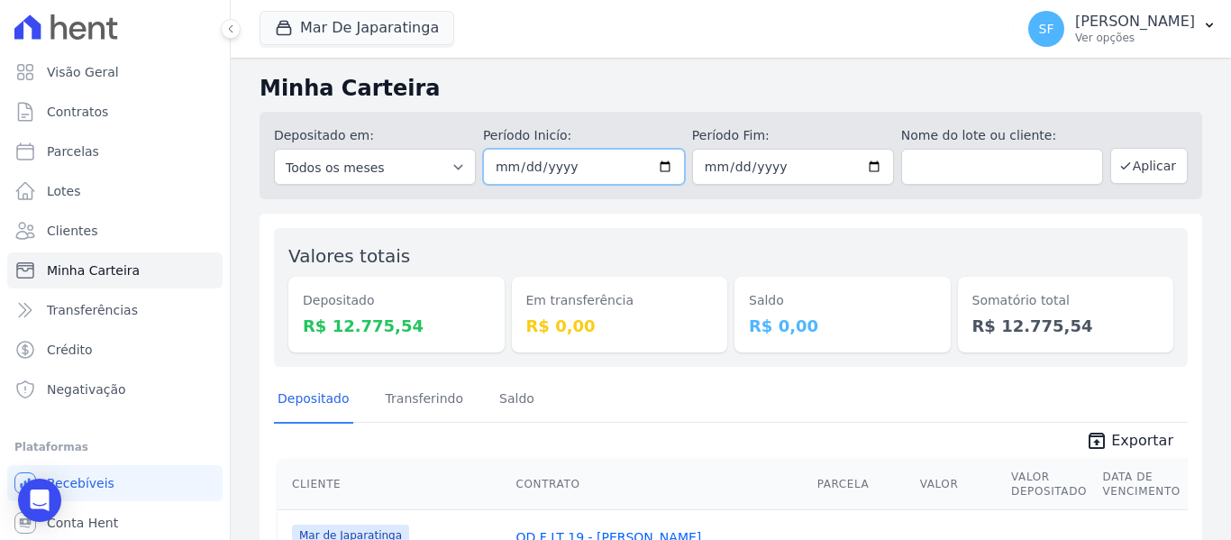
click at [660, 165] on input "2025-10-01" at bounding box center [584, 167] width 202 height 36
type input "2025-10-02"
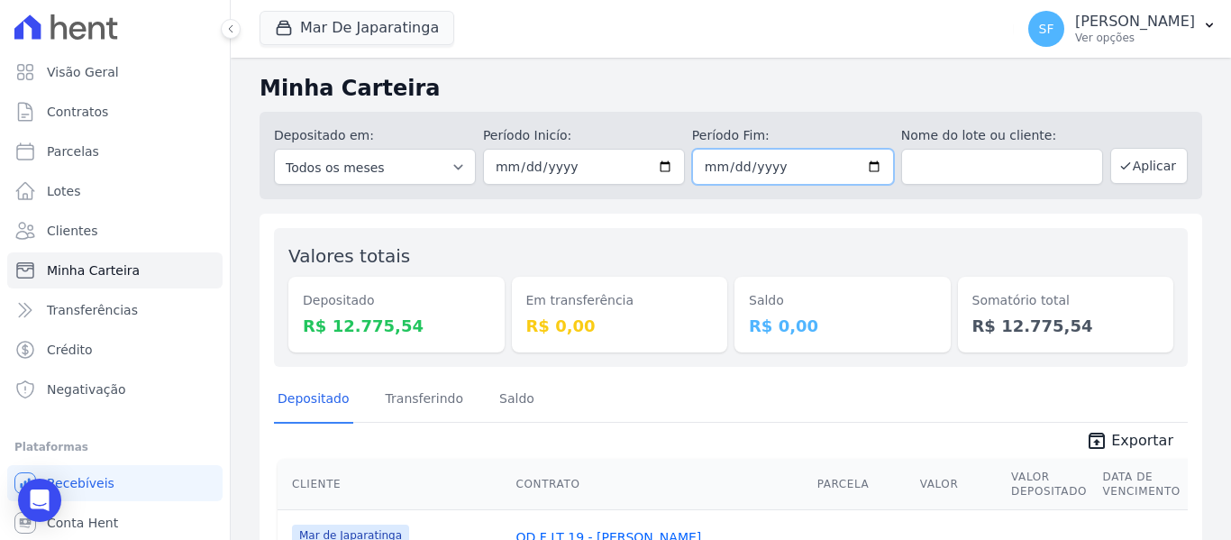
click at [869, 168] on input "2025-10-01" at bounding box center [793, 167] width 202 height 36
type input "2025-10-02"
click at [880, 232] on div "Valores totais Depositado R$ 12.775,54 Em transferência R$ 0,00 Saldo R$ 0,00 S…" at bounding box center [731, 297] width 914 height 139
click at [1144, 166] on button "Aplicar" at bounding box center [1148, 166] width 77 height 36
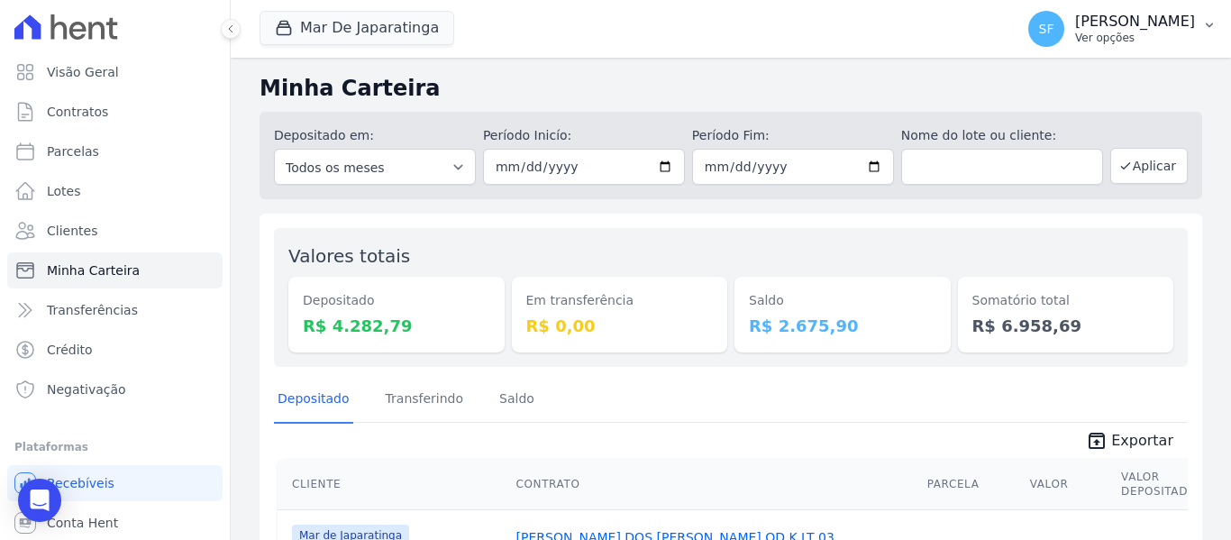
click at [1117, 11] on div "SF [PERSON_NAME] Ver opções" at bounding box center [1111, 29] width 167 height 36
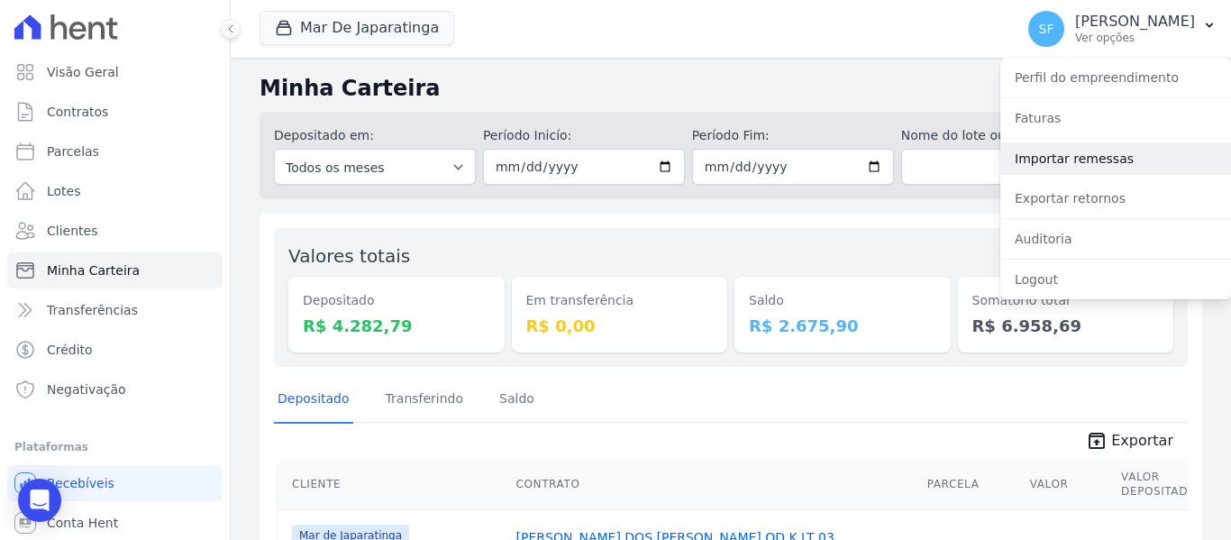
click at [1091, 169] on link "Importar remessas" at bounding box center [1115, 158] width 231 height 32
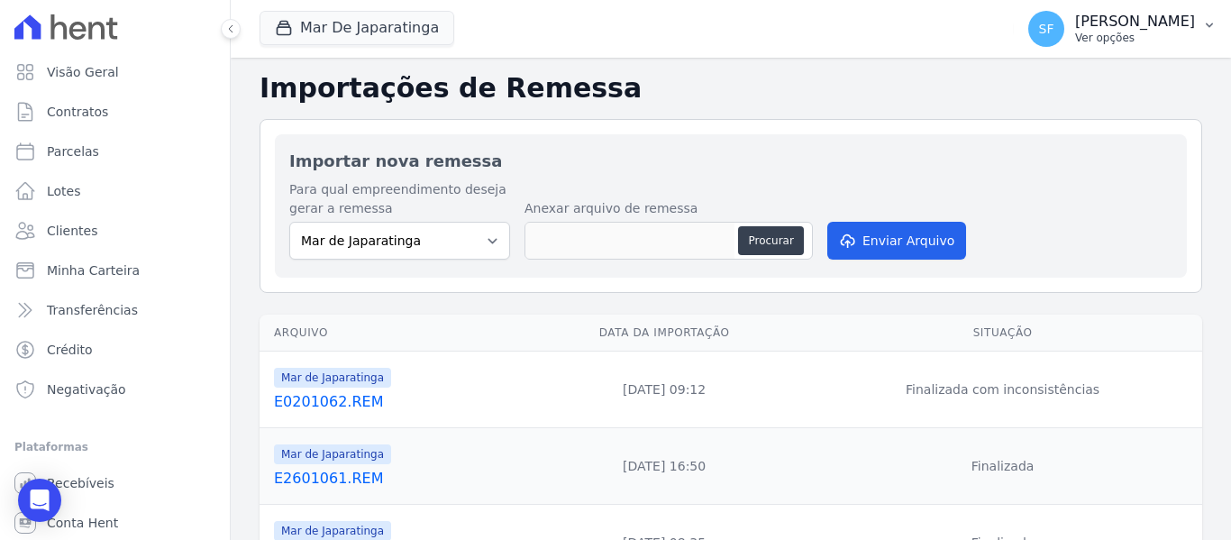
click at [1122, 15] on p "[PERSON_NAME]" at bounding box center [1135, 22] width 120 height 18
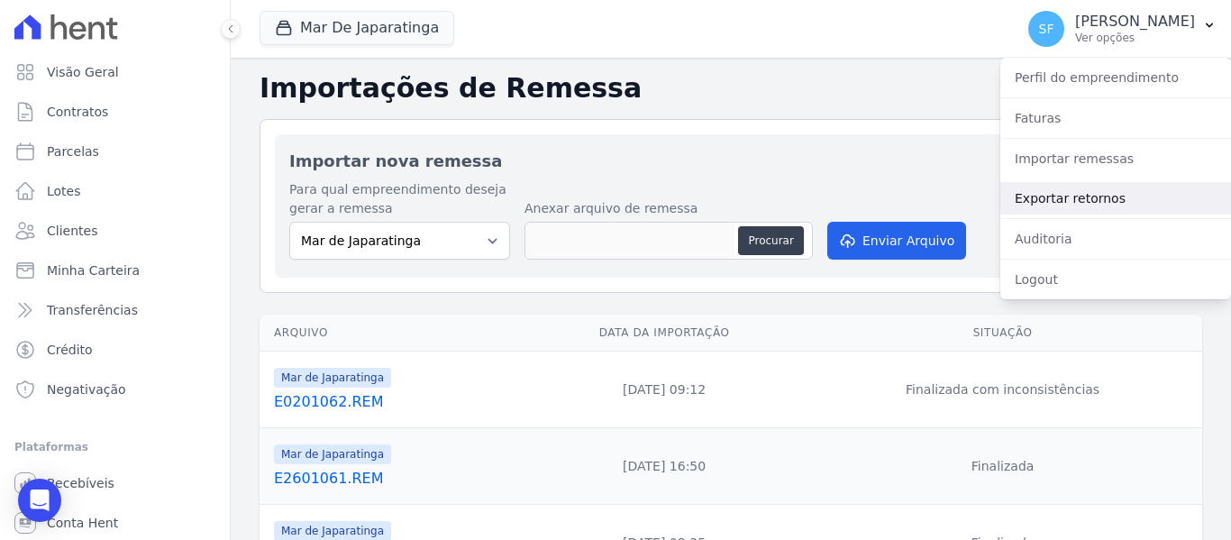
click at [1090, 207] on link "Exportar retornos" at bounding box center [1115, 198] width 231 height 32
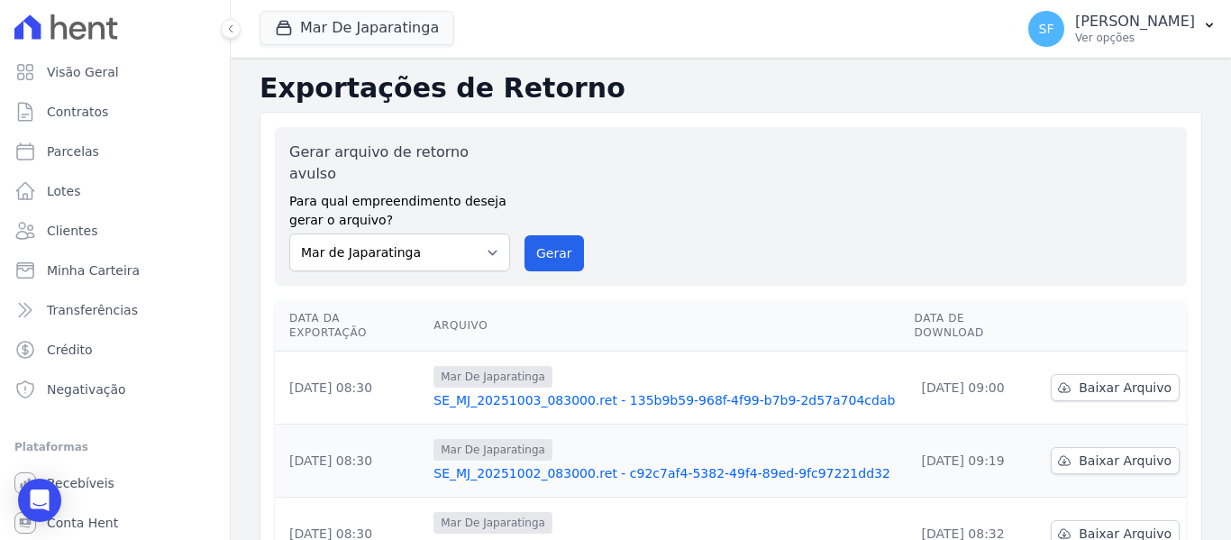
scroll to position [180, 0]
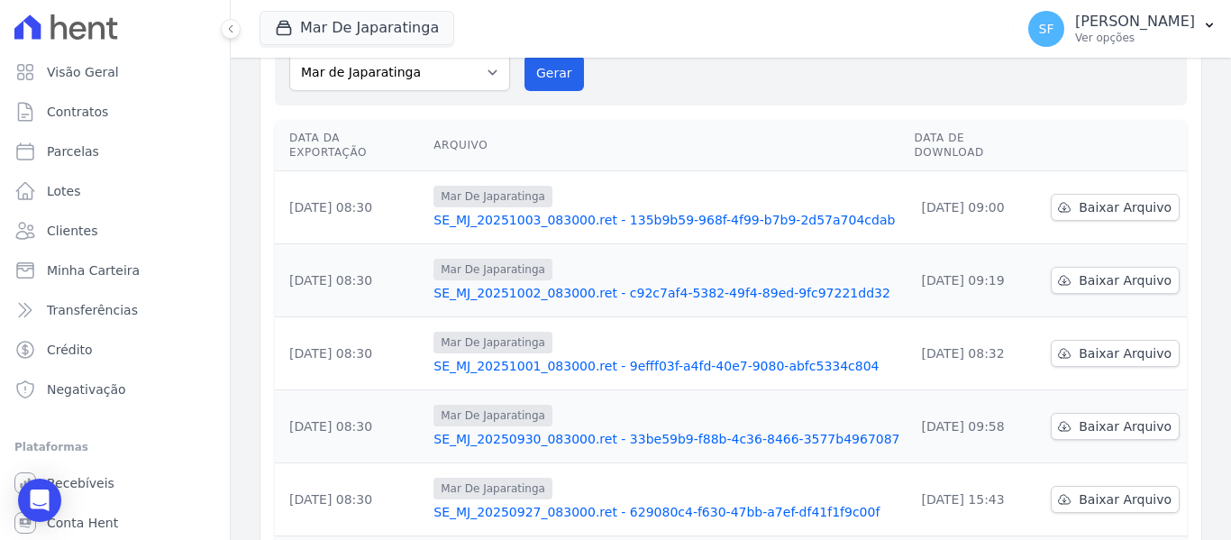
click at [794, 171] on td "Mar De Japaratinga SE_MJ_20251003_083000.ret - 135b9b59-968f-4f99-b7b9-2d57a704…" at bounding box center [666, 207] width 480 height 73
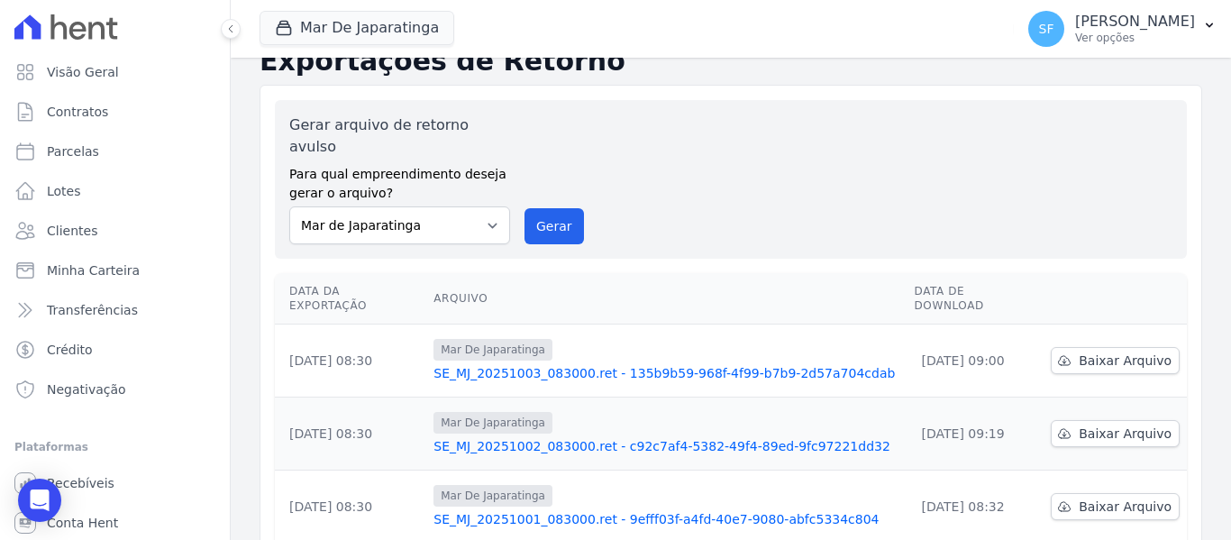
scroll to position [0, 0]
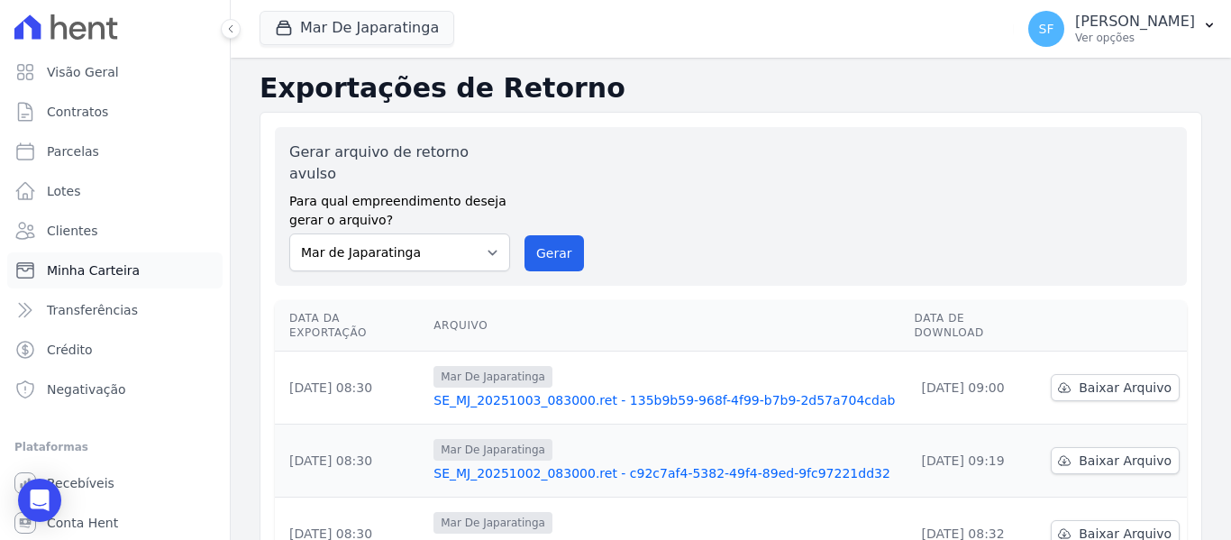
click at [105, 267] on span "Minha Carteira" at bounding box center [93, 270] width 93 height 18
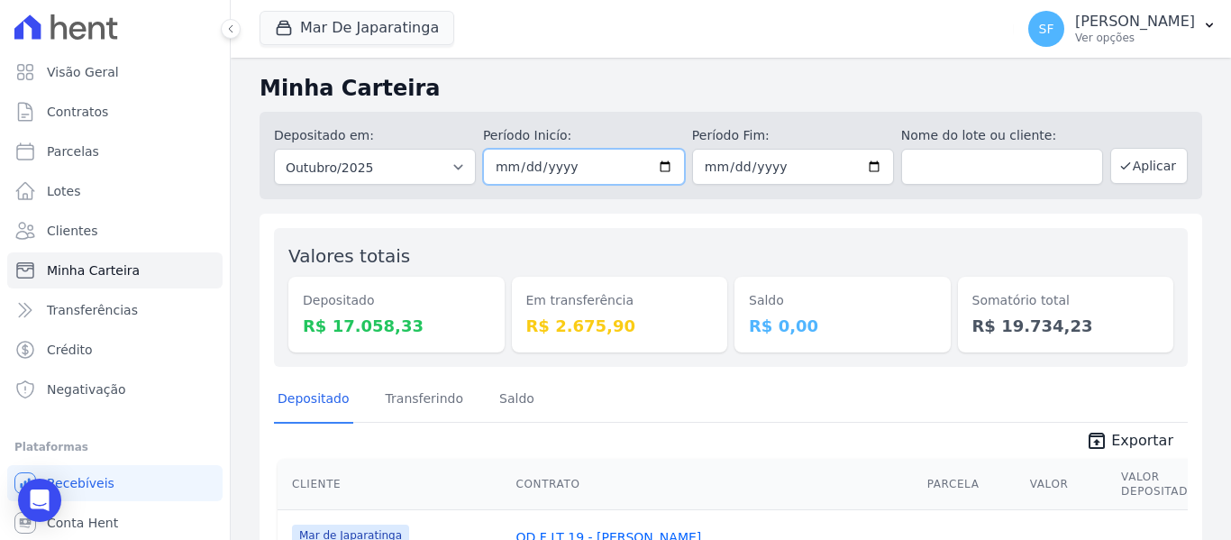
click at [659, 169] on input "[DATE]" at bounding box center [584, 167] width 202 height 36
type input "[DATE]"
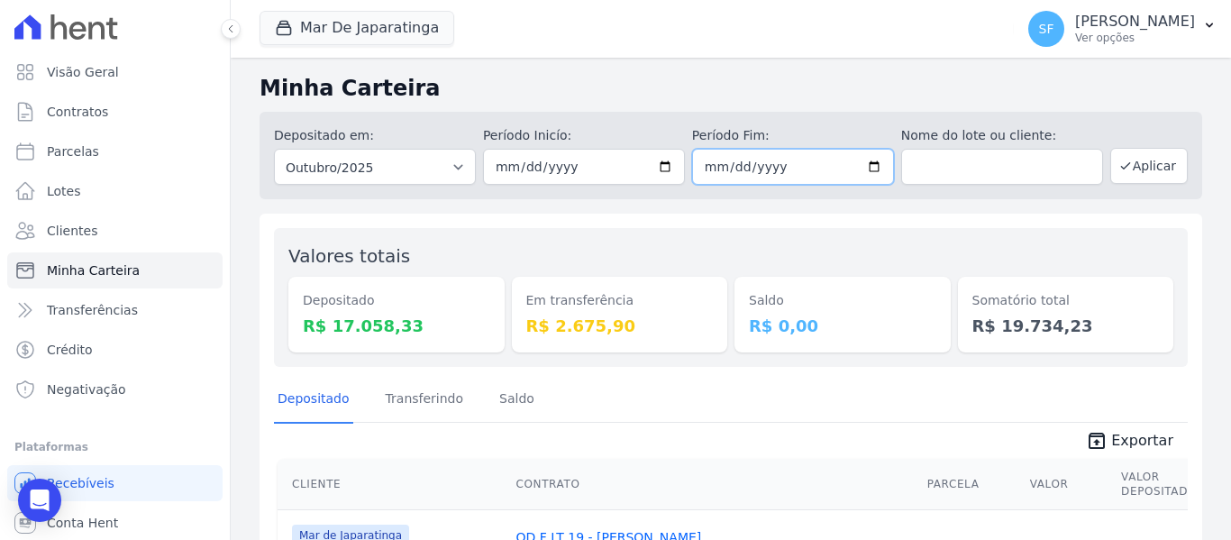
click at [871, 169] on input "[DATE]" at bounding box center [793, 167] width 202 height 36
type input "[DATE]"
click at [1127, 169] on button "Aplicar" at bounding box center [1148, 166] width 77 height 36
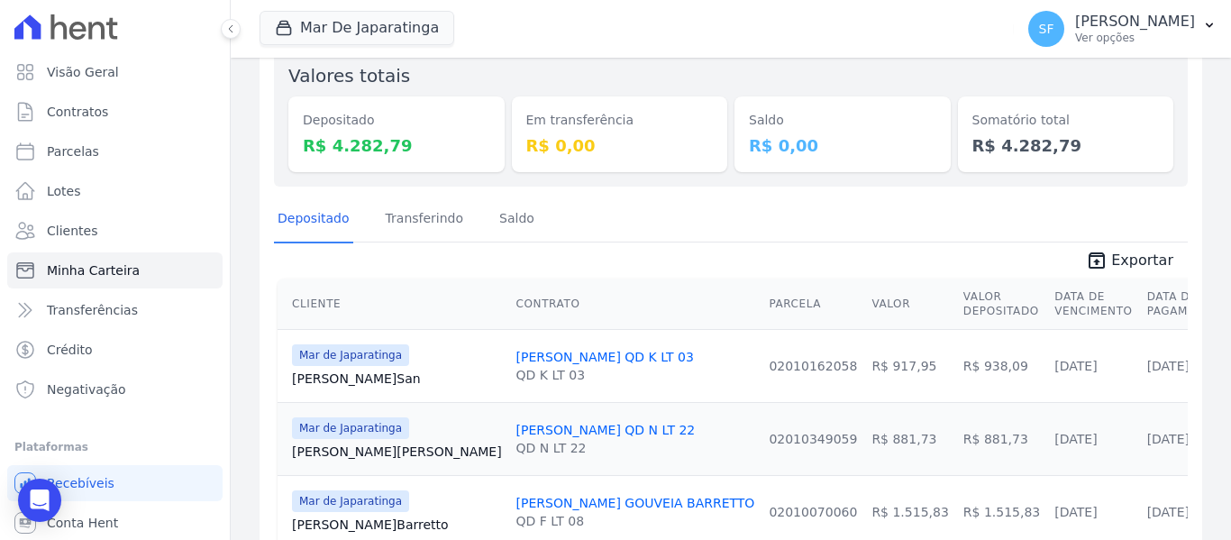
scroll to position [349, 0]
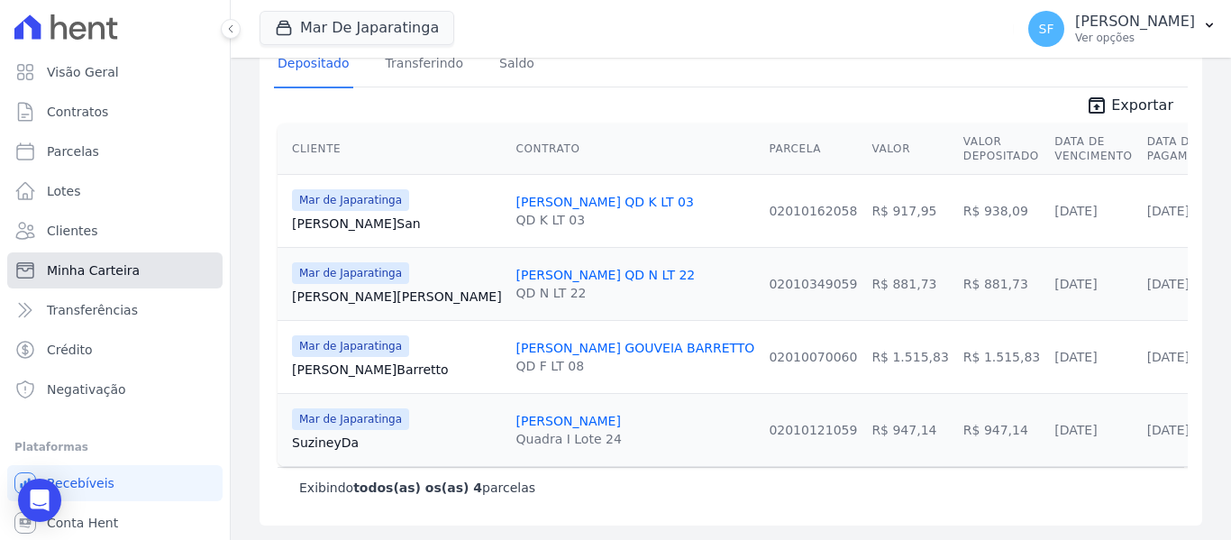
click at [114, 267] on span "Minha Carteira" at bounding box center [93, 270] width 93 height 18
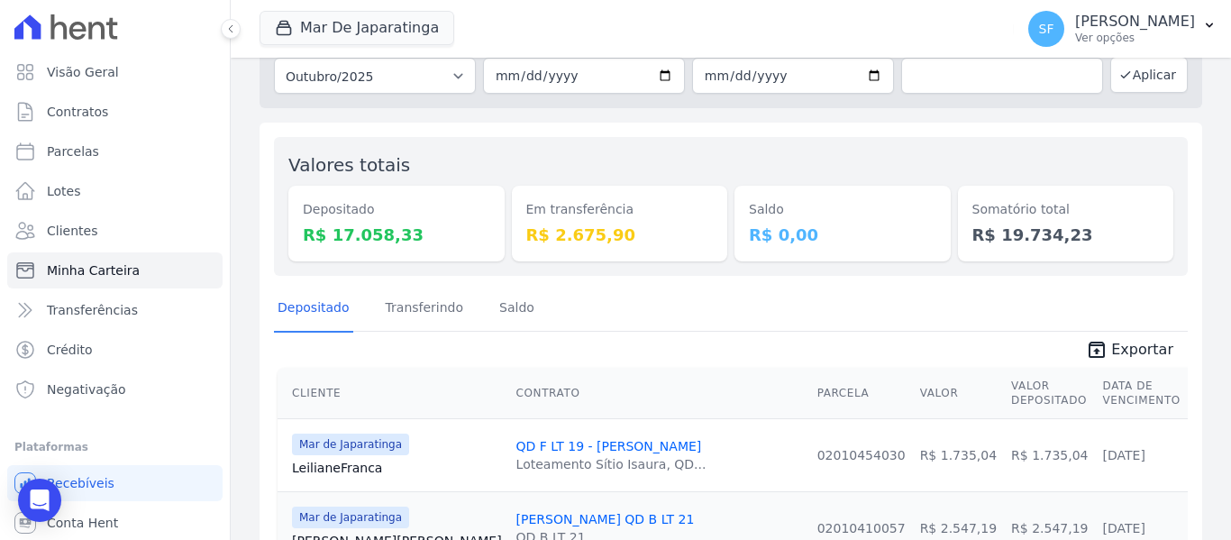
scroll to position [90, 0]
click at [1129, 28] on p "[PERSON_NAME]" at bounding box center [1135, 22] width 120 height 18
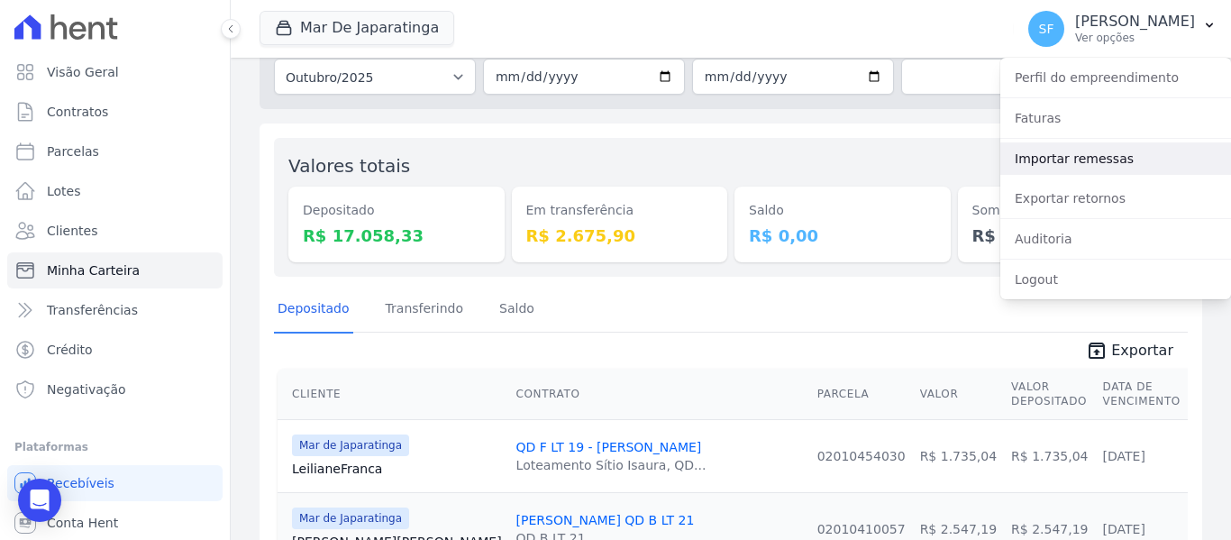
click at [1103, 160] on link "Importar remessas" at bounding box center [1115, 158] width 231 height 32
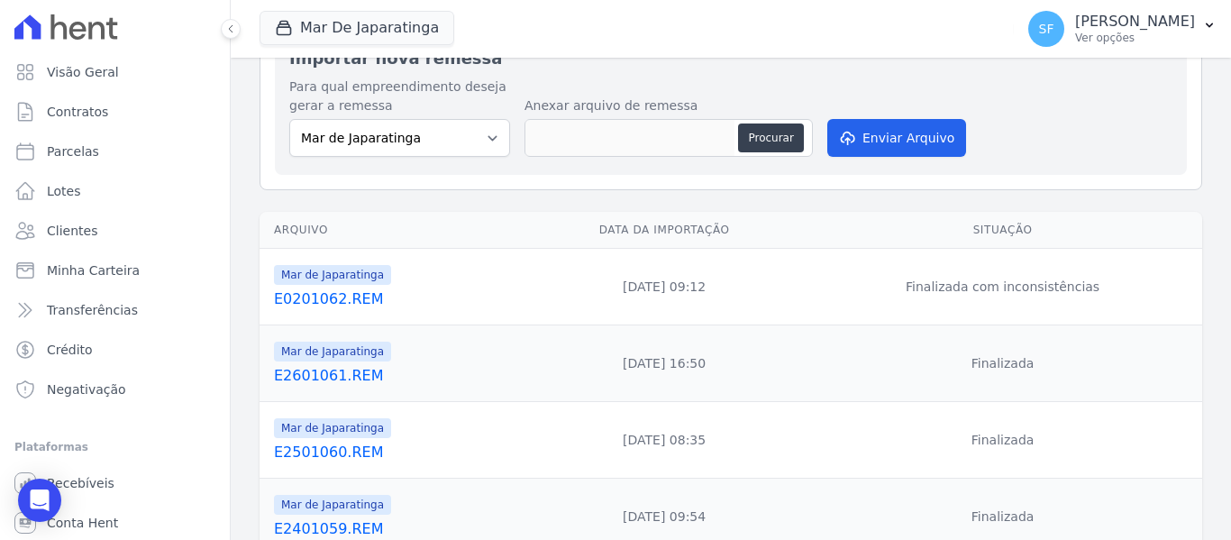
scroll to position [180, 0]
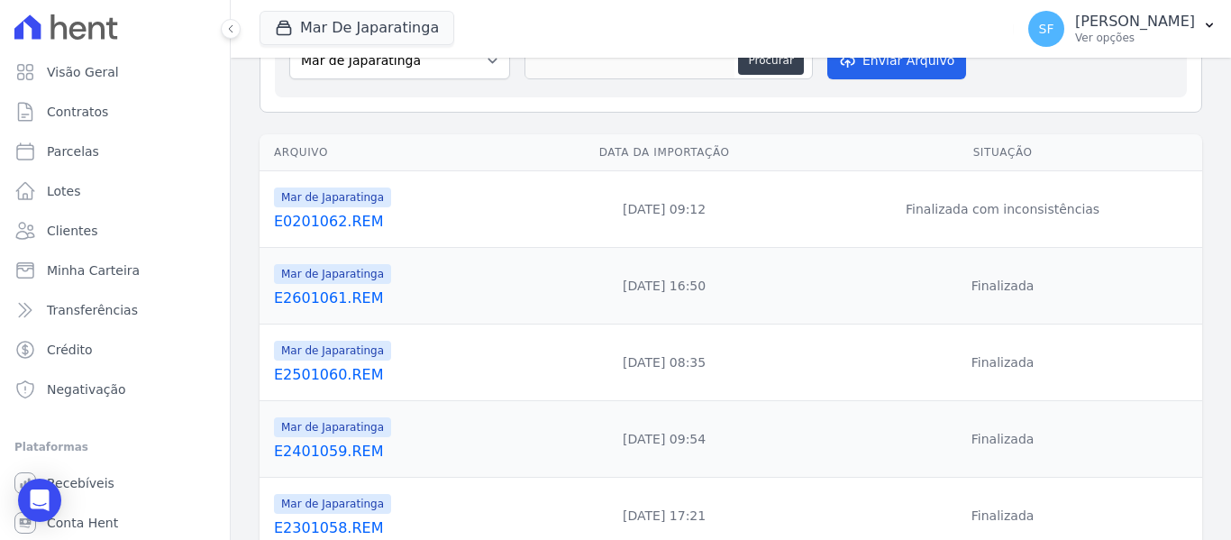
click at [317, 223] on link "E0201062.REM" at bounding box center [396, 222] width 244 height 22
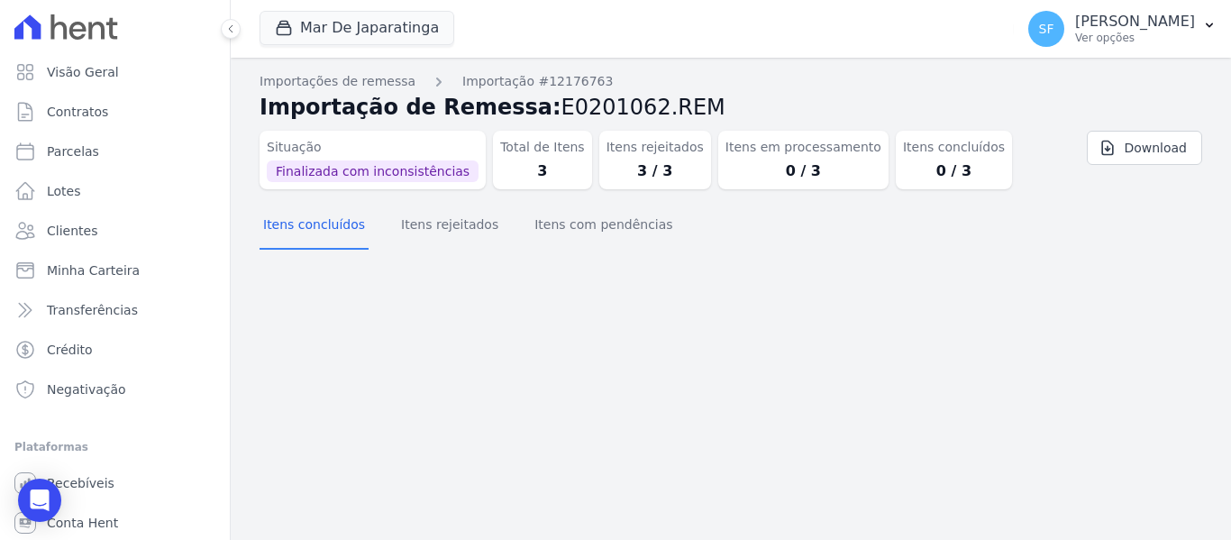
click at [933, 263] on div "Importações de remessa Importação #12176763 Importação de Remessa: E0201062.REM…" at bounding box center [731, 299] width 1000 height 482
click at [328, 175] on span "Finalizada com inconsistências" at bounding box center [373, 171] width 212 height 22
click at [418, 241] on button "Itens rejeitados" at bounding box center [449, 226] width 105 height 47
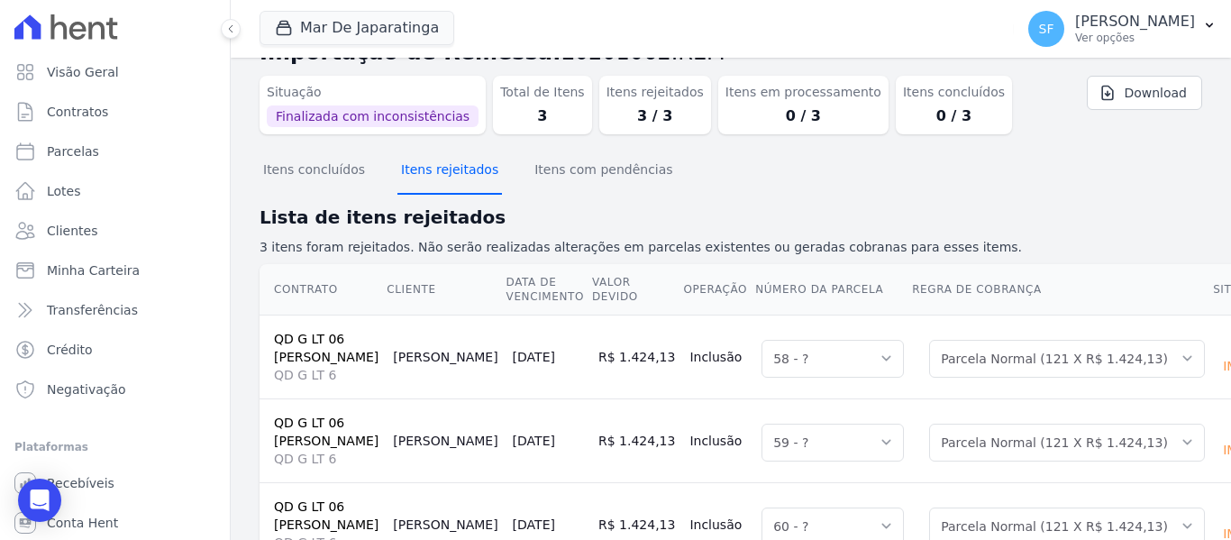
scroll to position [54, 0]
click at [575, 165] on button "Itens com pendências" at bounding box center [603, 172] width 145 height 47
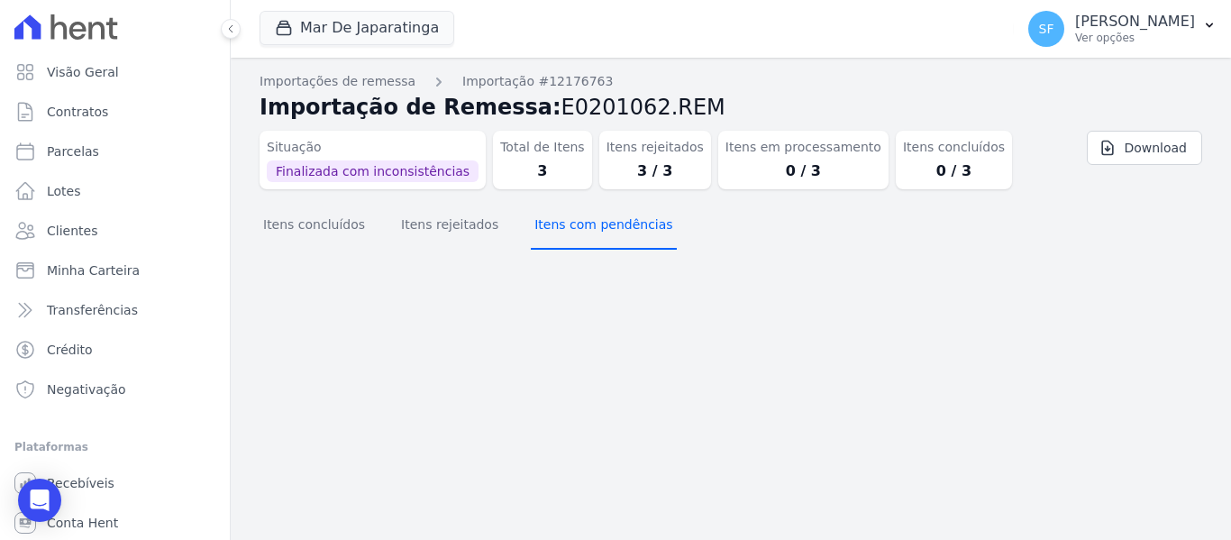
scroll to position [0, 0]
click at [805, 324] on div "Importações de remessa Importação #12176763 Importação de Remessa: E0201062.REM…" at bounding box center [731, 299] width 1000 height 482
click at [737, 294] on div "Importações de remessa Importação #12176763 Importação de Remessa: E0201062.REM…" at bounding box center [731, 299] width 1000 height 482
click at [1114, 20] on p "[PERSON_NAME]" at bounding box center [1135, 22] width 120 height 18
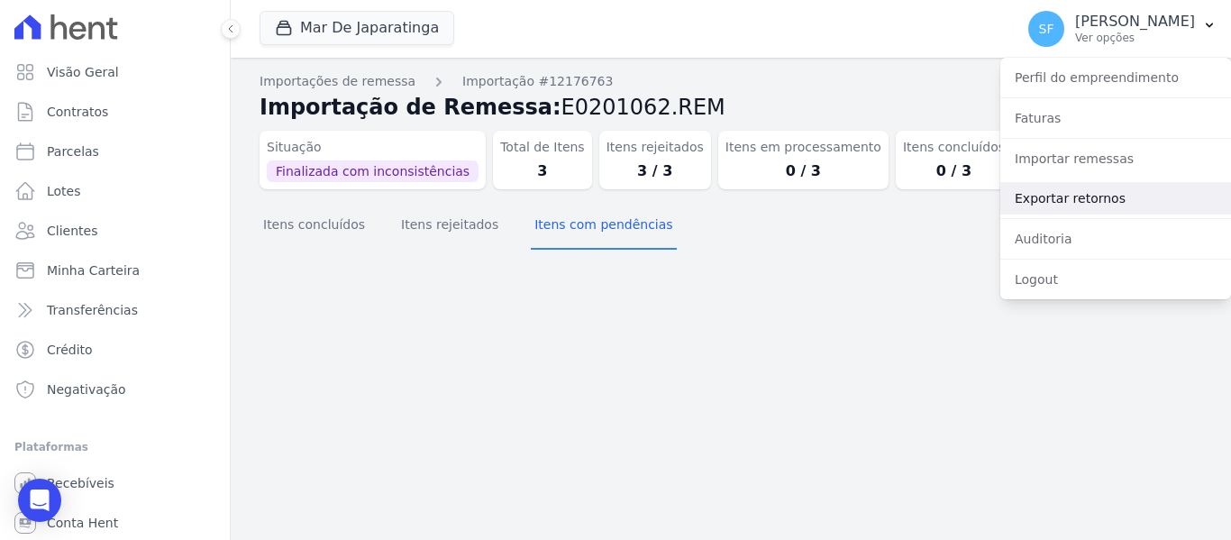
click at [1115, 186] on link "Exportar retornos" at bounding box center [1115, 198] width 231 height 32
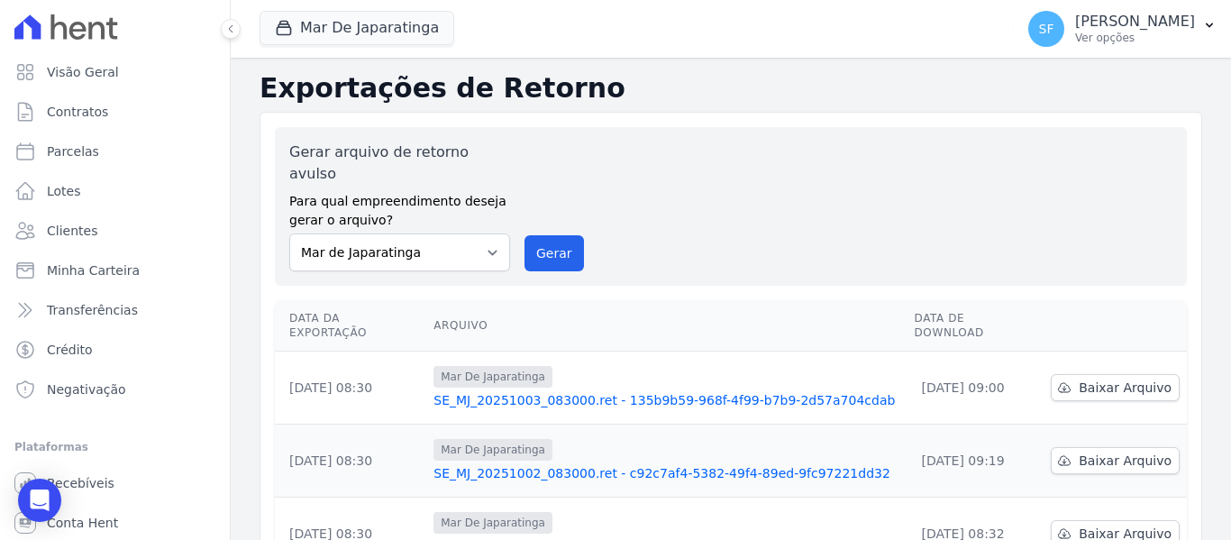
scroll to position [90, 0]
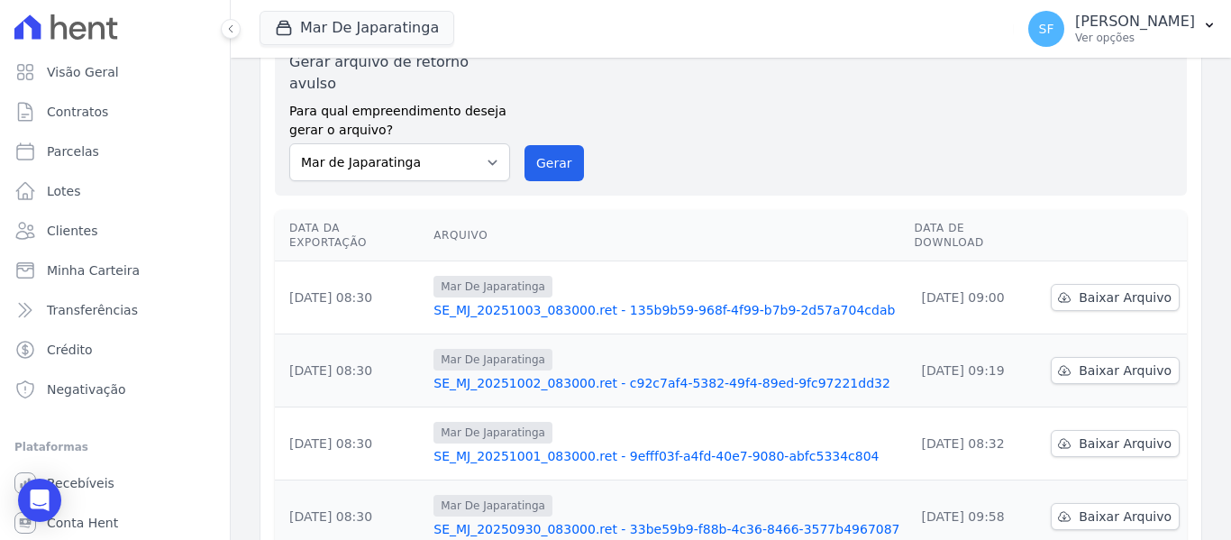
click at [771, 301] on link "SE_MJ_20251003_083000.ret - 135b9b59-968f-4f99-b7b9-2d57a704cdab" at bounding box center [666, 310] width 466 height 18
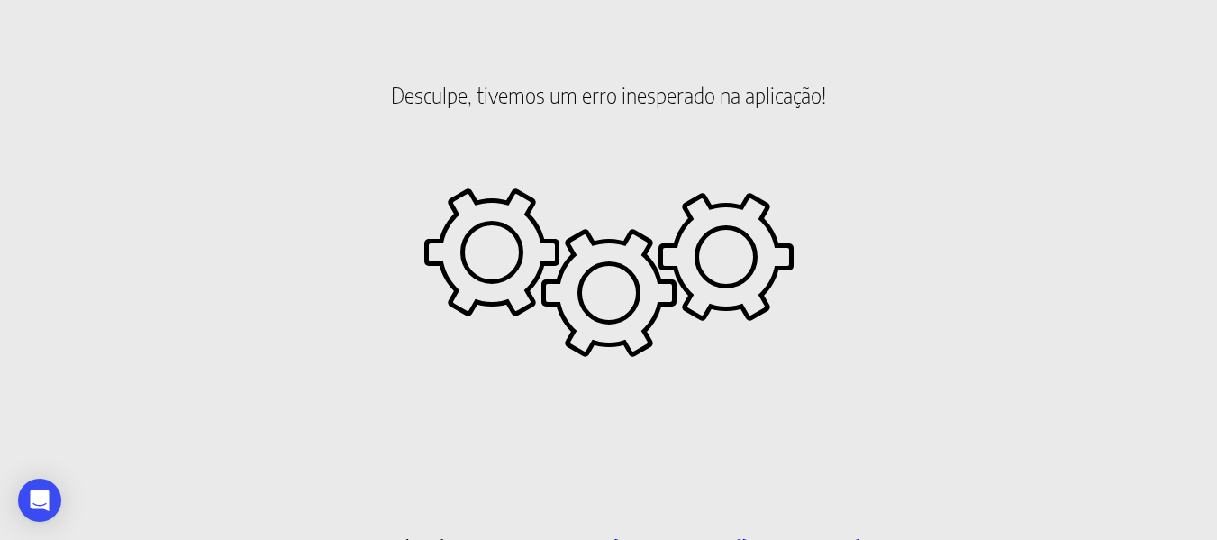
click at [870, 205] on html "Desculpe, tivemos um erro inesperado na aplicação! Precisa de ajuda? Entre em c…" at bounding box center [608, 102] width 1217 height 205
